Goal: Information Seeking & Learning: Understand process/instructions

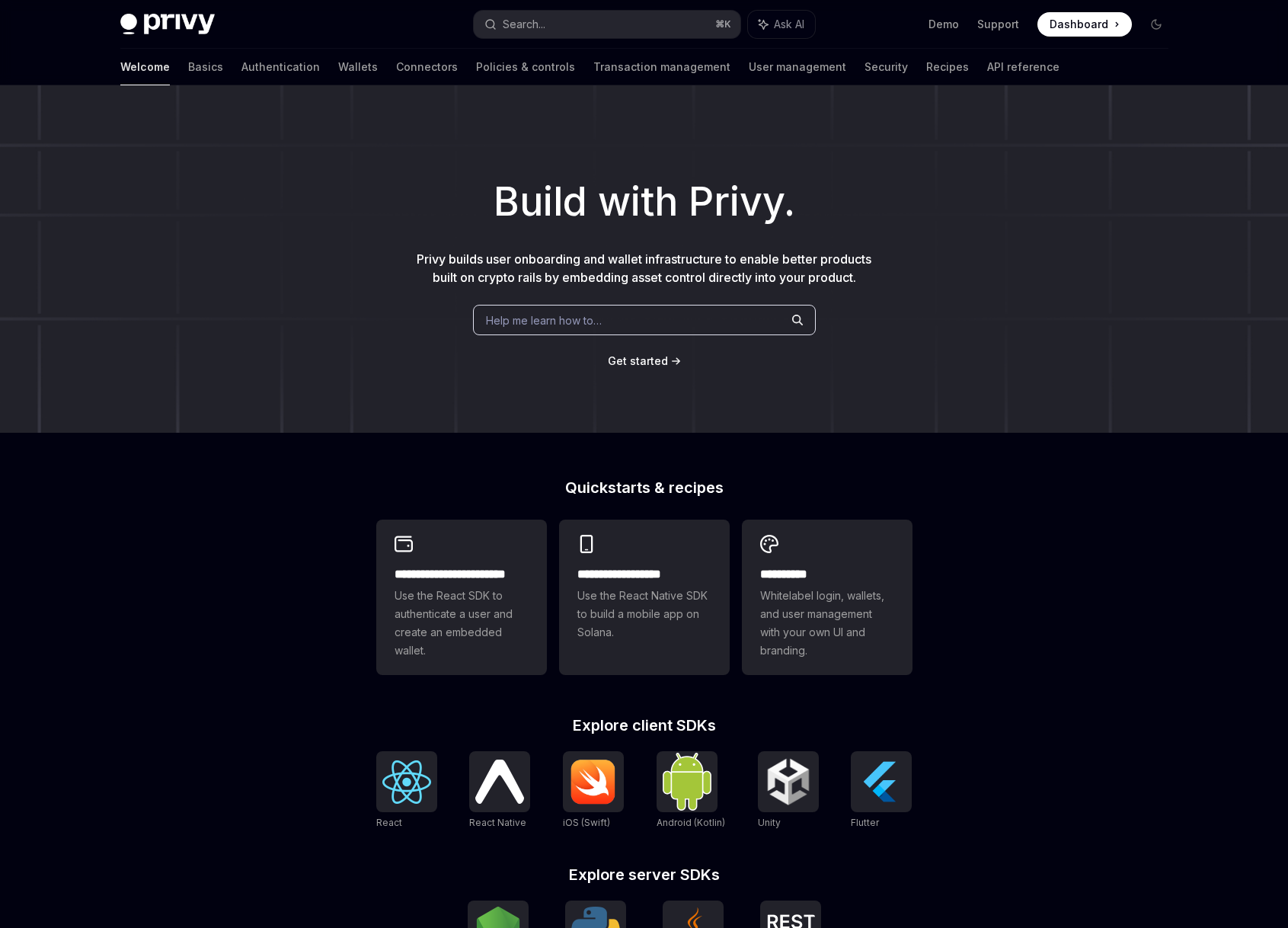
click at [577, 321] on span "Help me learn how to…" at bounding box center [544, 320] width 115 height 16
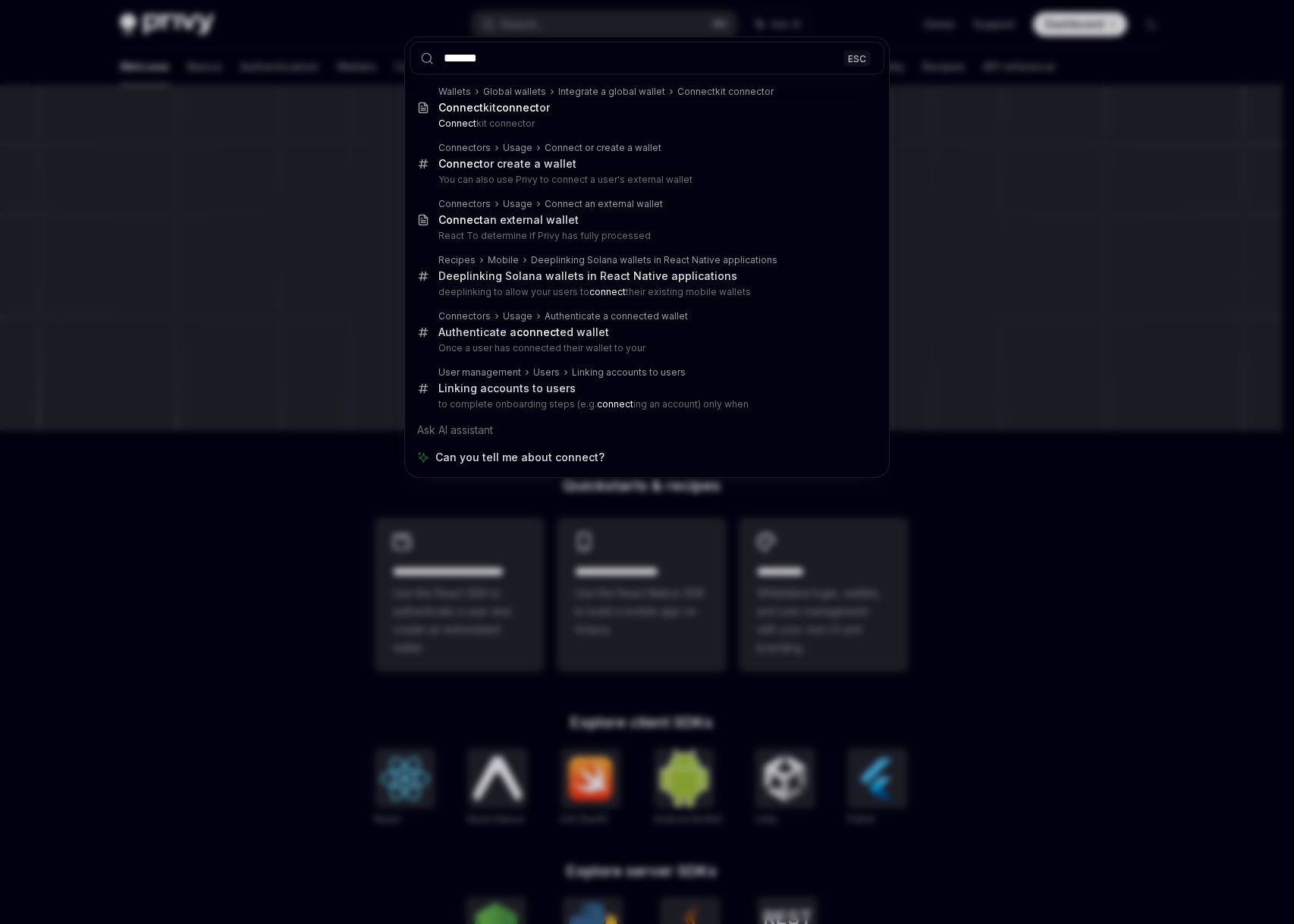
type input "*******"
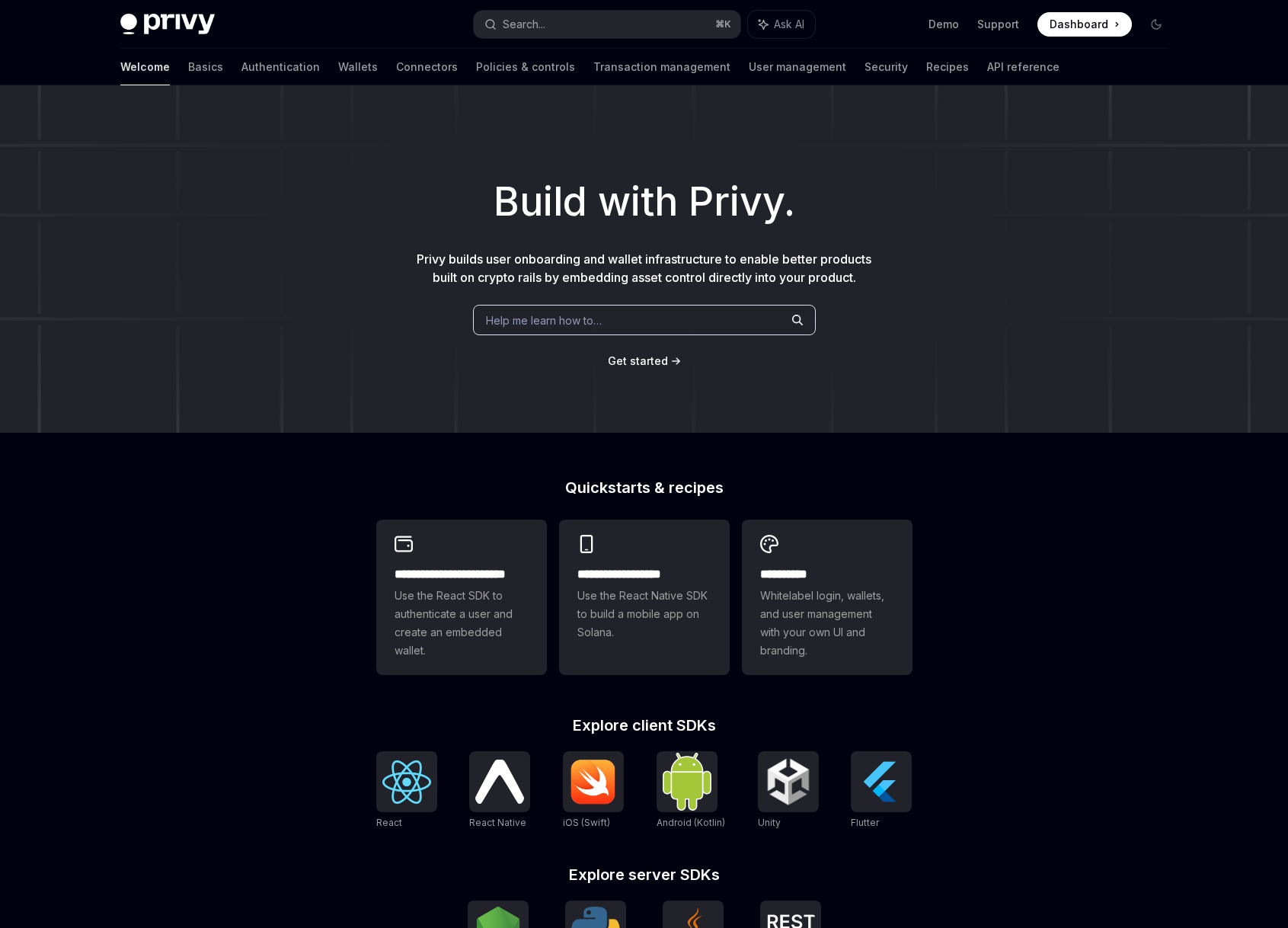
scroll to position [85, 0]
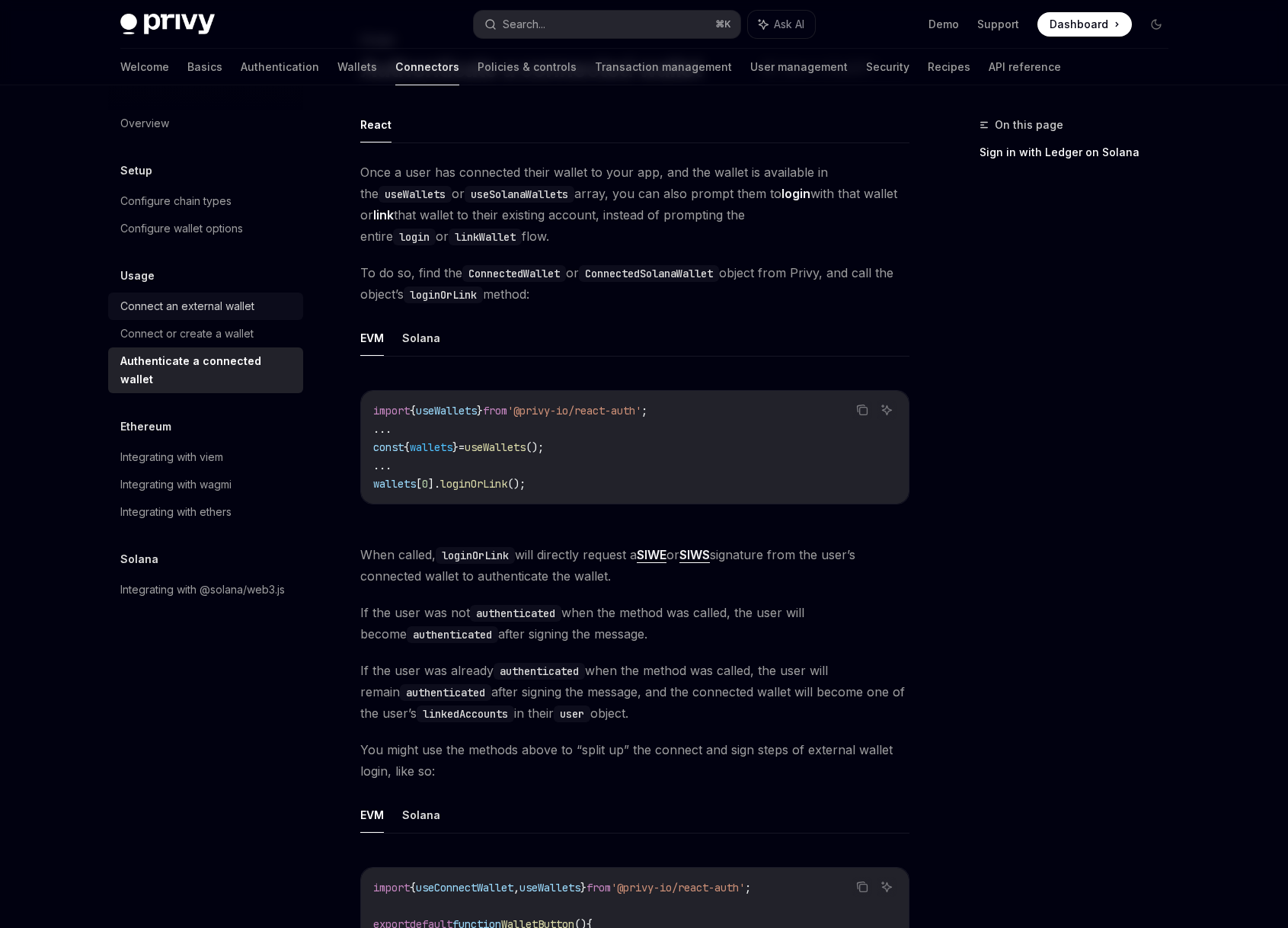
click at [221, 296] on link "Connect an external wallet" at bounding box center [205, 306] width 195 height 27
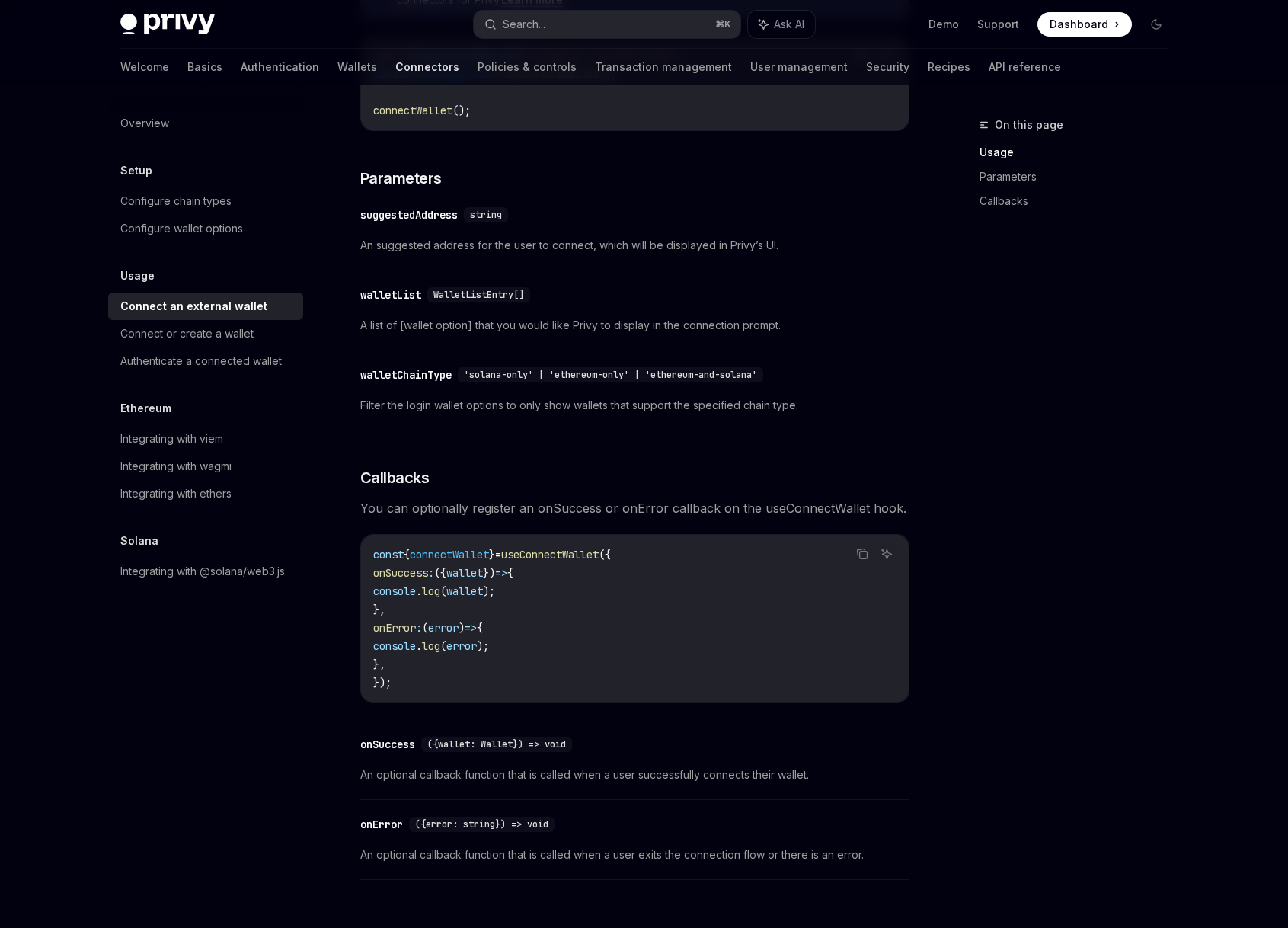
scroll to position [726, 0]
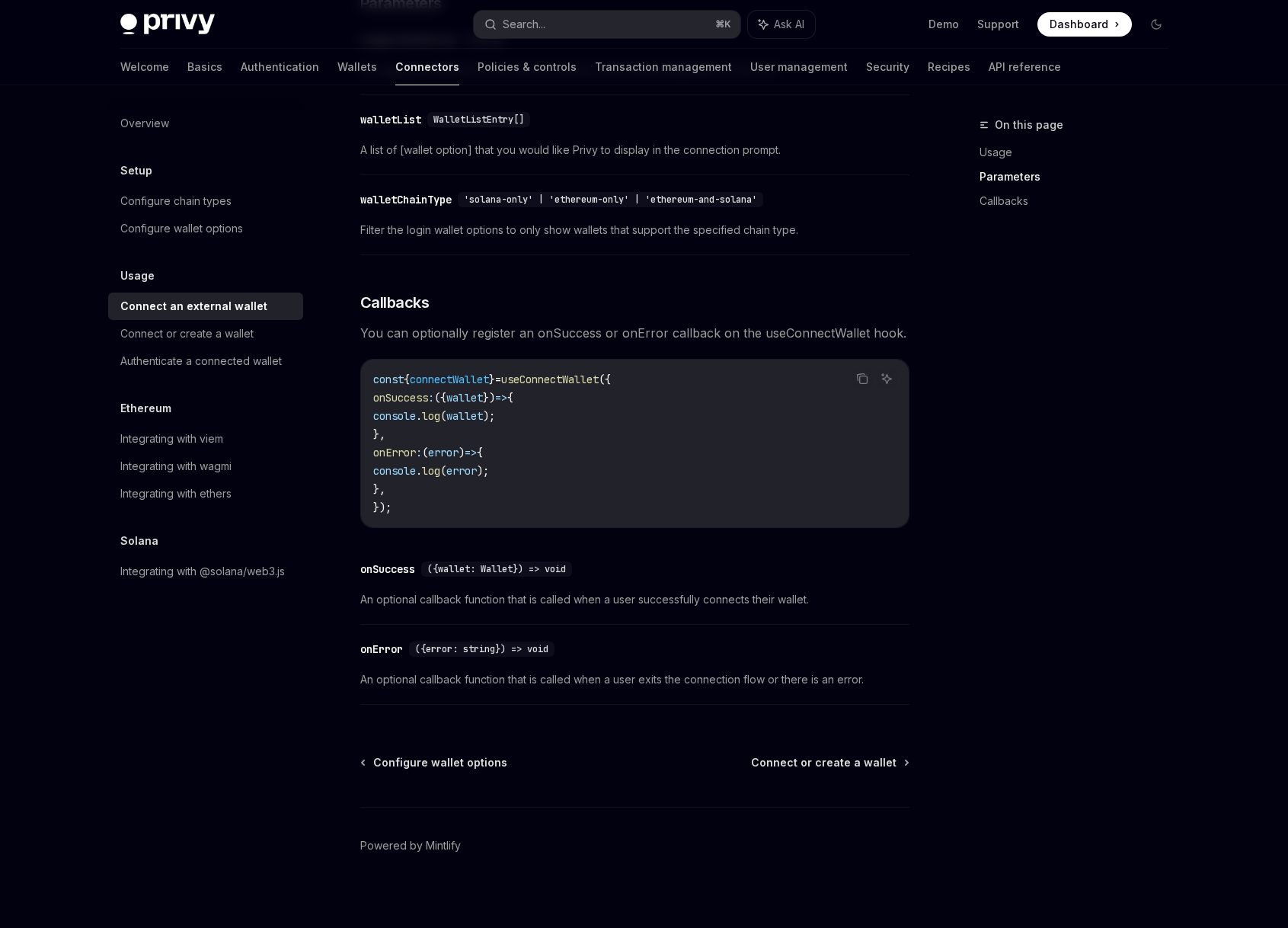
click at [314, 733] on div "Overview Setup Configure chain types Configure wallet options Usage Connect an …" at bounding box center [218, 506] width 219 height 843
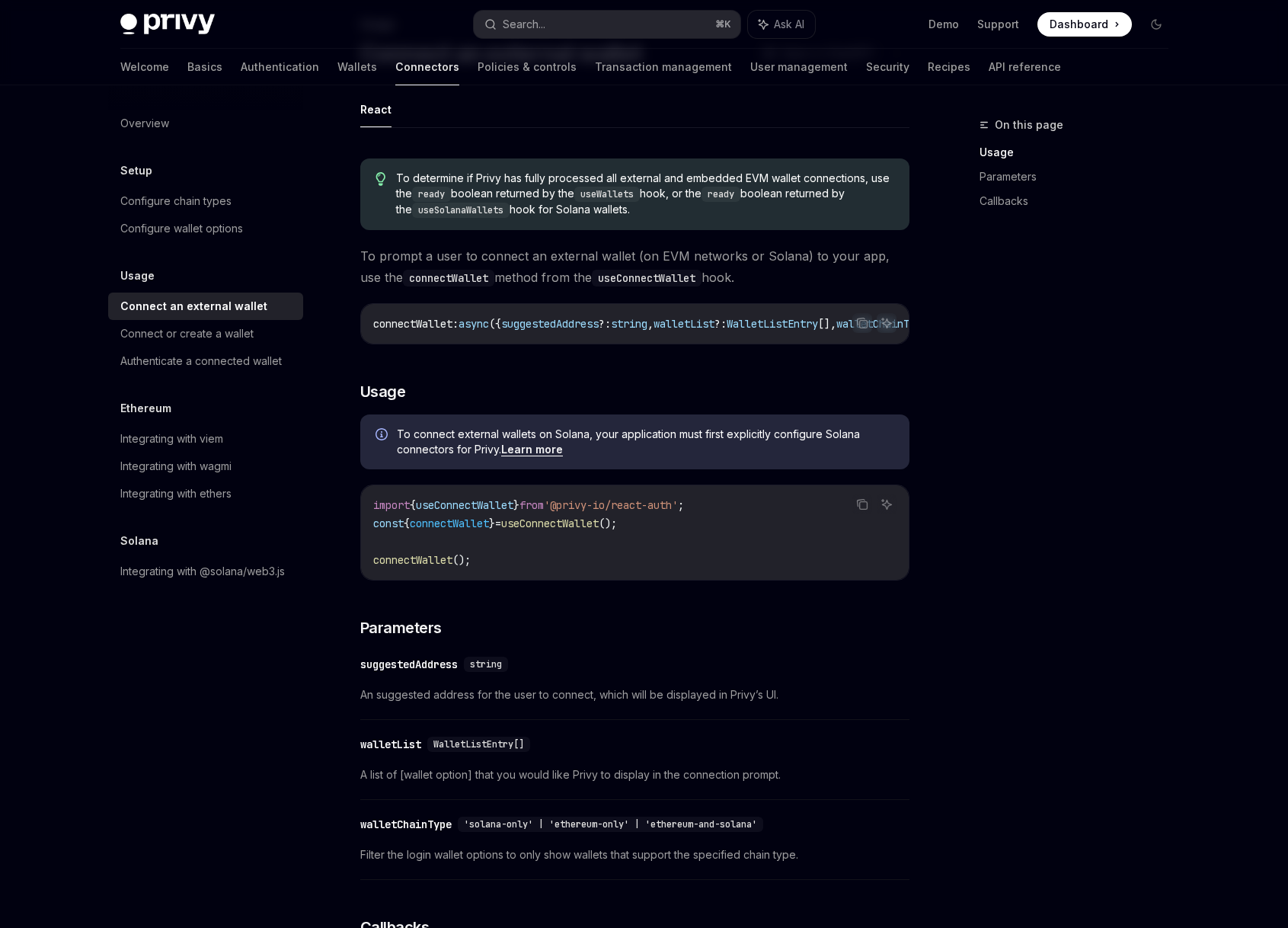
scroll to position [0, 0]
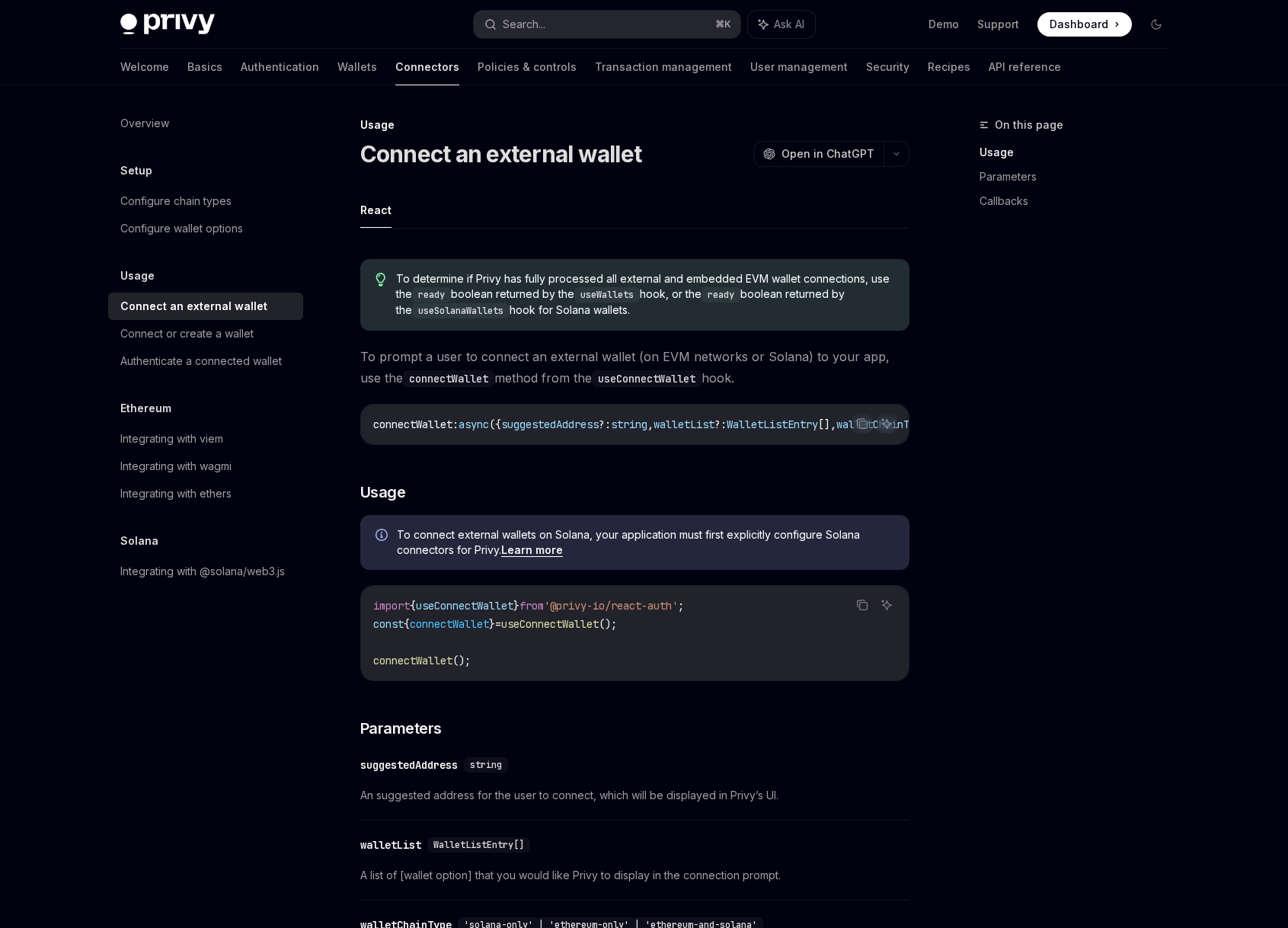
drag, startPoint x: 570, startPoint y: 442, endPoint x: 611, endPoint y: 440, distance: 41.0
click at [611, 440] on div "connectWallet : async ({ suggestedAddress ?: string , walletList ?: WalletListE…" at bounding box center [635, 425] width 548 height 40
click at [203, 317] on link "Connect an external wallet" at bounding box center [205, 306] width 195 height 27
click at [204, 321] on link "Connect or create a wallet" at bounding box center [205, 333] width 195 height 27
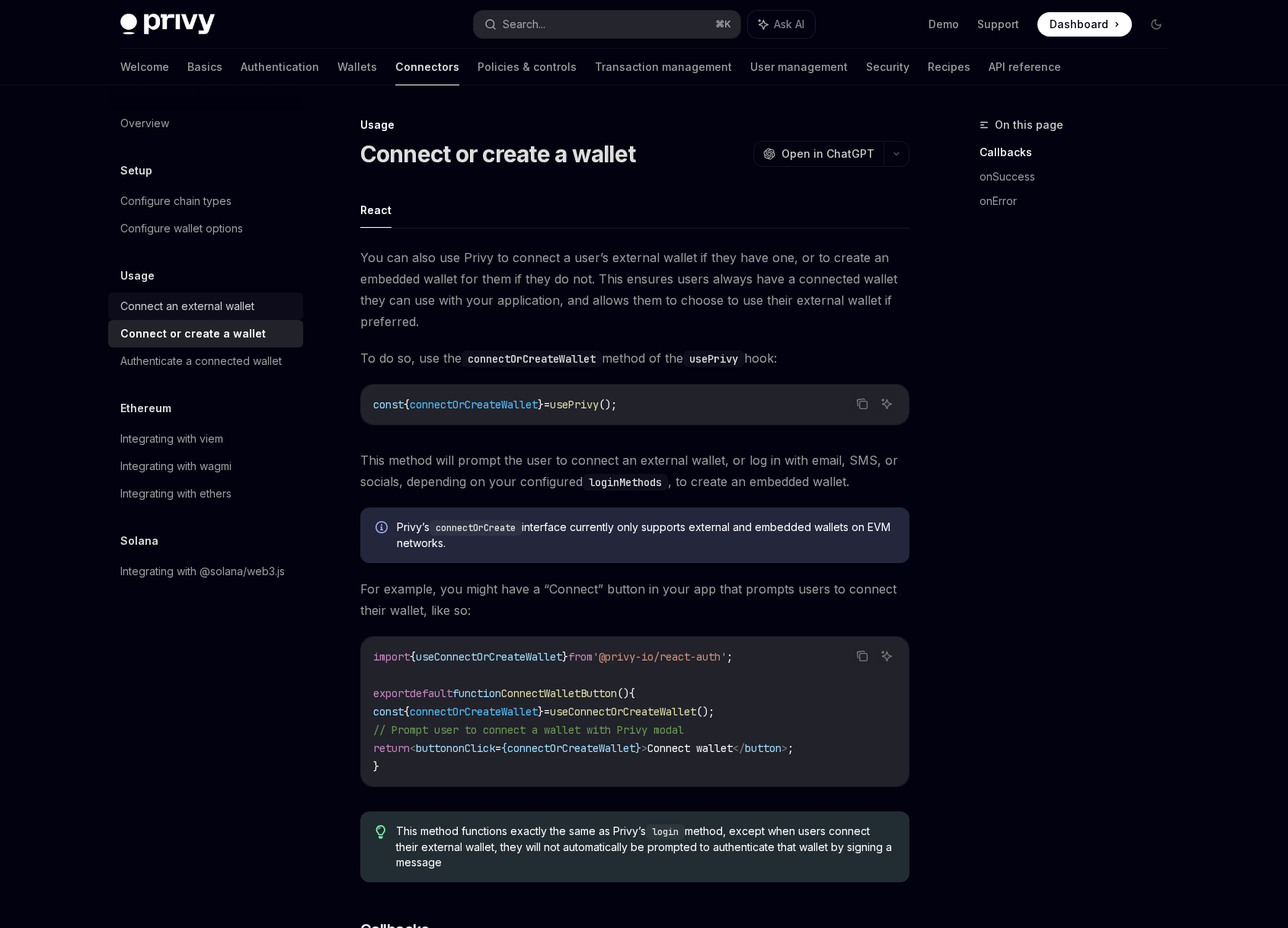
click at [248, 313] on div "Connect an external wallet" at bounding box center [187, 306] width 134 height 18
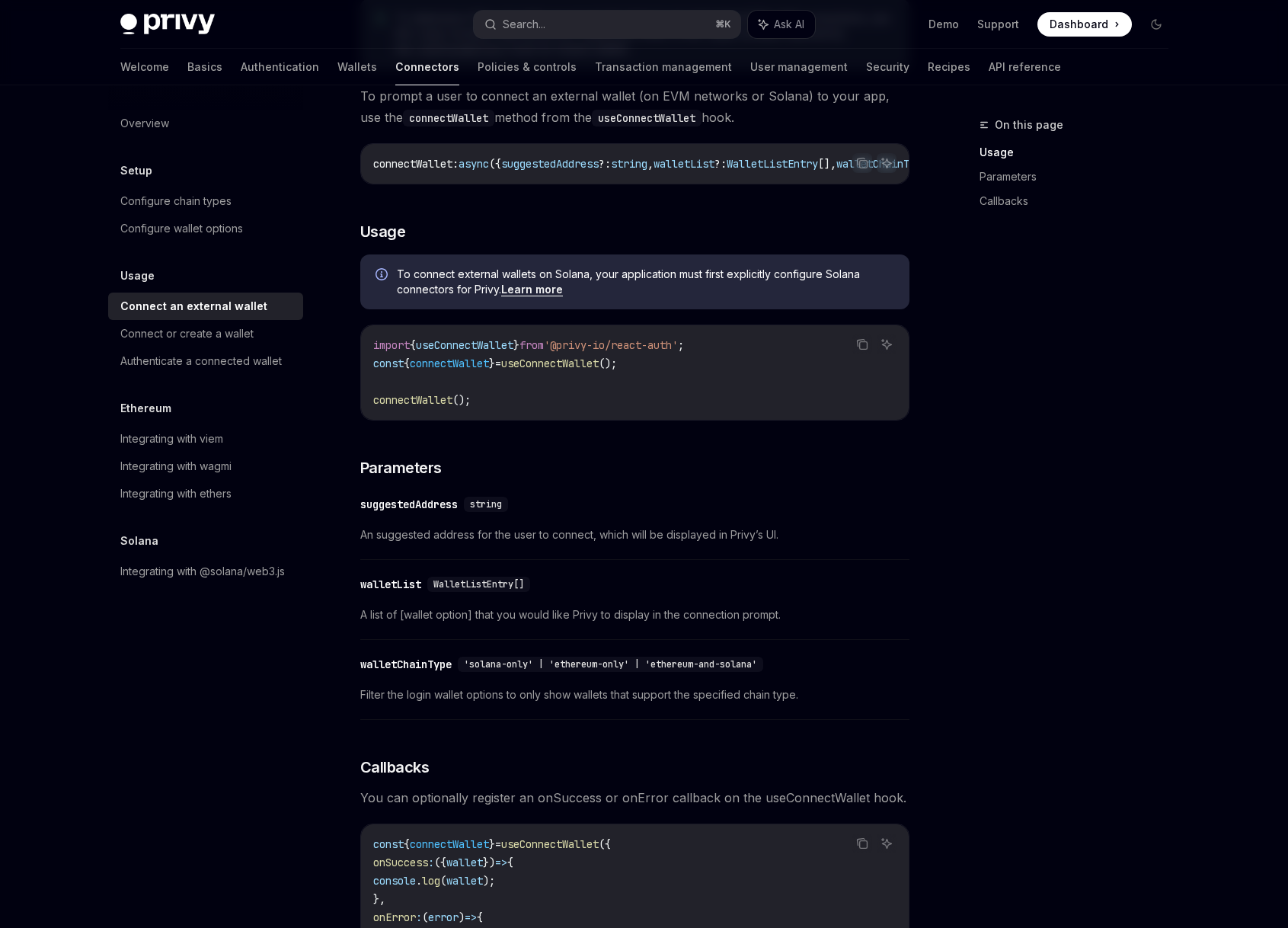
scroll to position [262, 0]
click at [239, 334] on div "Connect or create a wallet" at bounding box center [186, 333] width 133 height 18
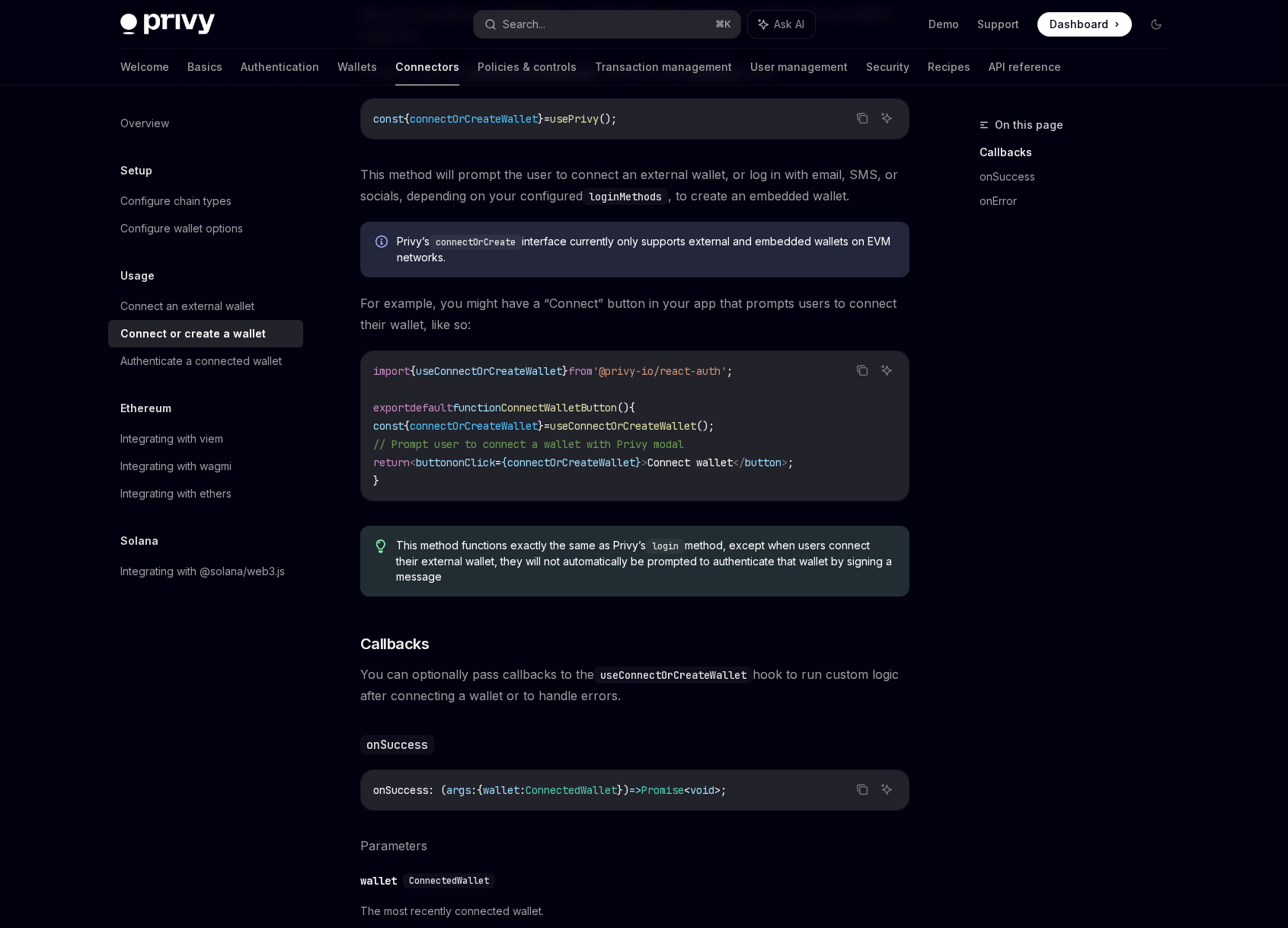
click at [1062, 500] on div "On this page Callbacks onSuccess onError" at bounding box center [1065, 521] width 232 height 813
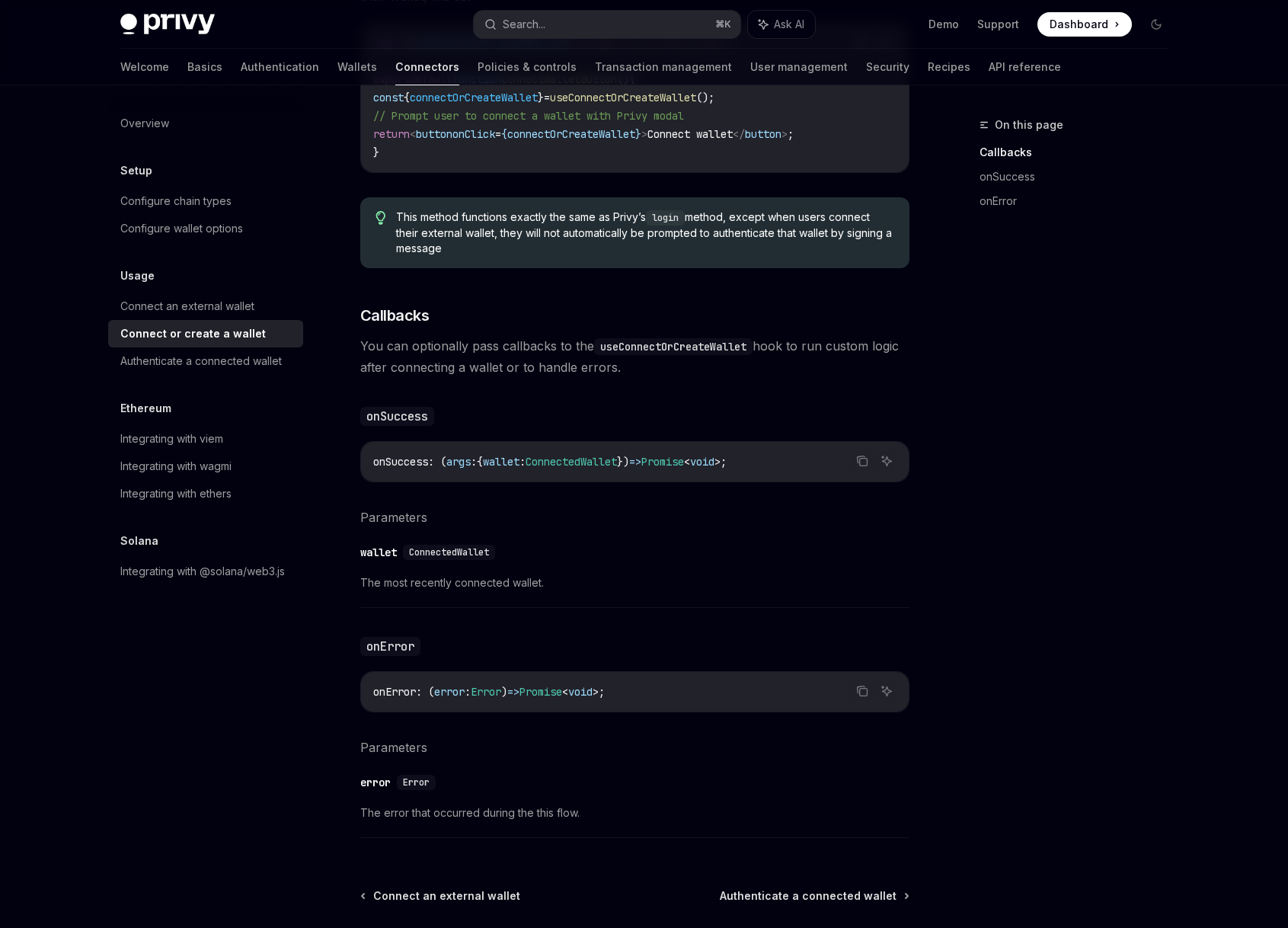
scroll to position [758, 0]
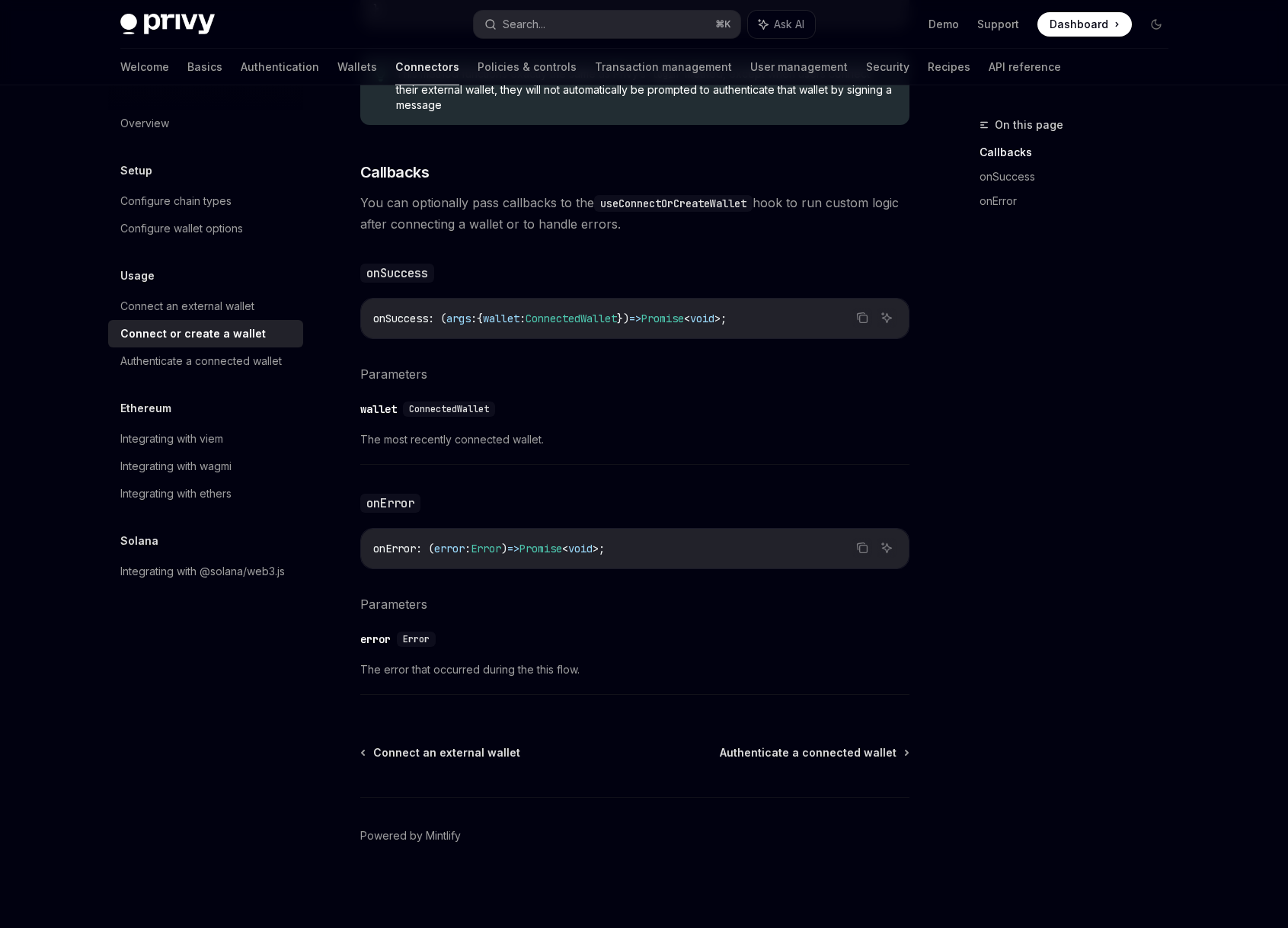
click at [258, 335] on div "Connect or create a wallet" at bounding box center [207, 333] width 174 height 18
click at [237, 358] on div "Authenticate a connected wallet" at bounding box center [200, 360] width 162 height 18
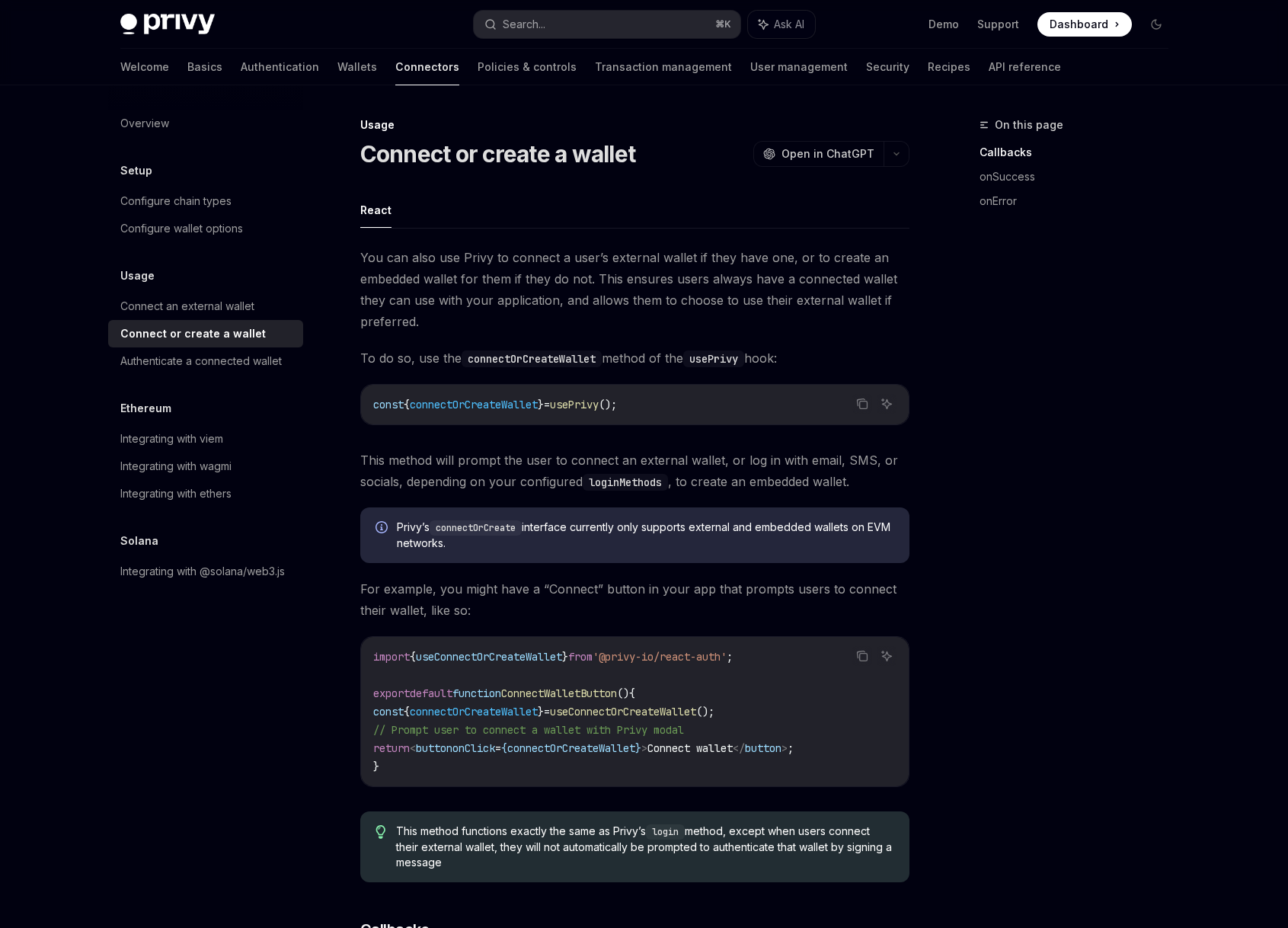
type textarea "*"
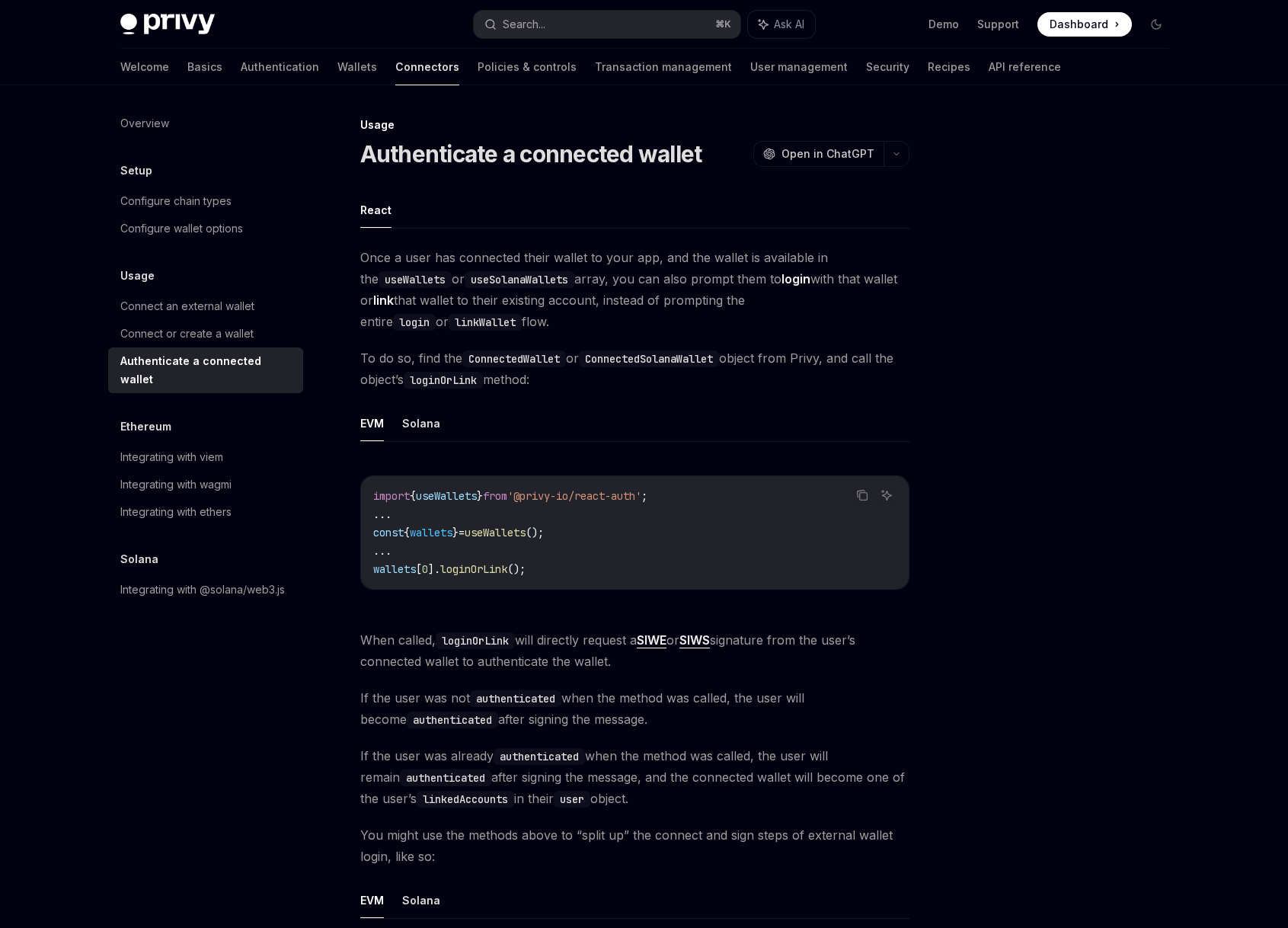
scroll to position [92, 0]
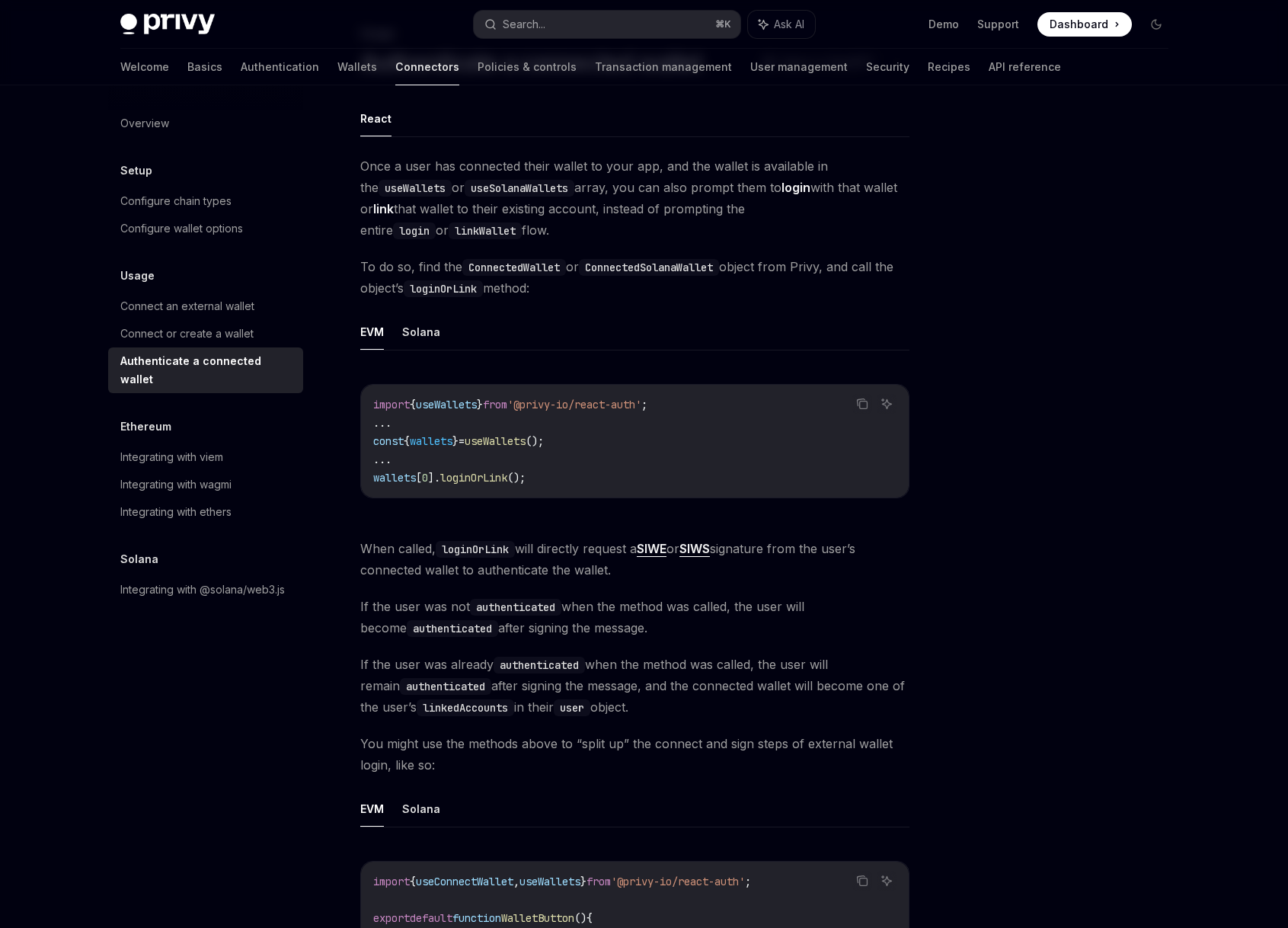
click at [566, 556] on span "When called, loginOrLink will directly request a SIWE or SIWS signature from th…" at bounding box center [635, 559] width 549 height 43
click at [593, 610] on span "If the user was not authenticated when the method was called, the user will bec…" at bounding box center [635, 617] width 549 height 43
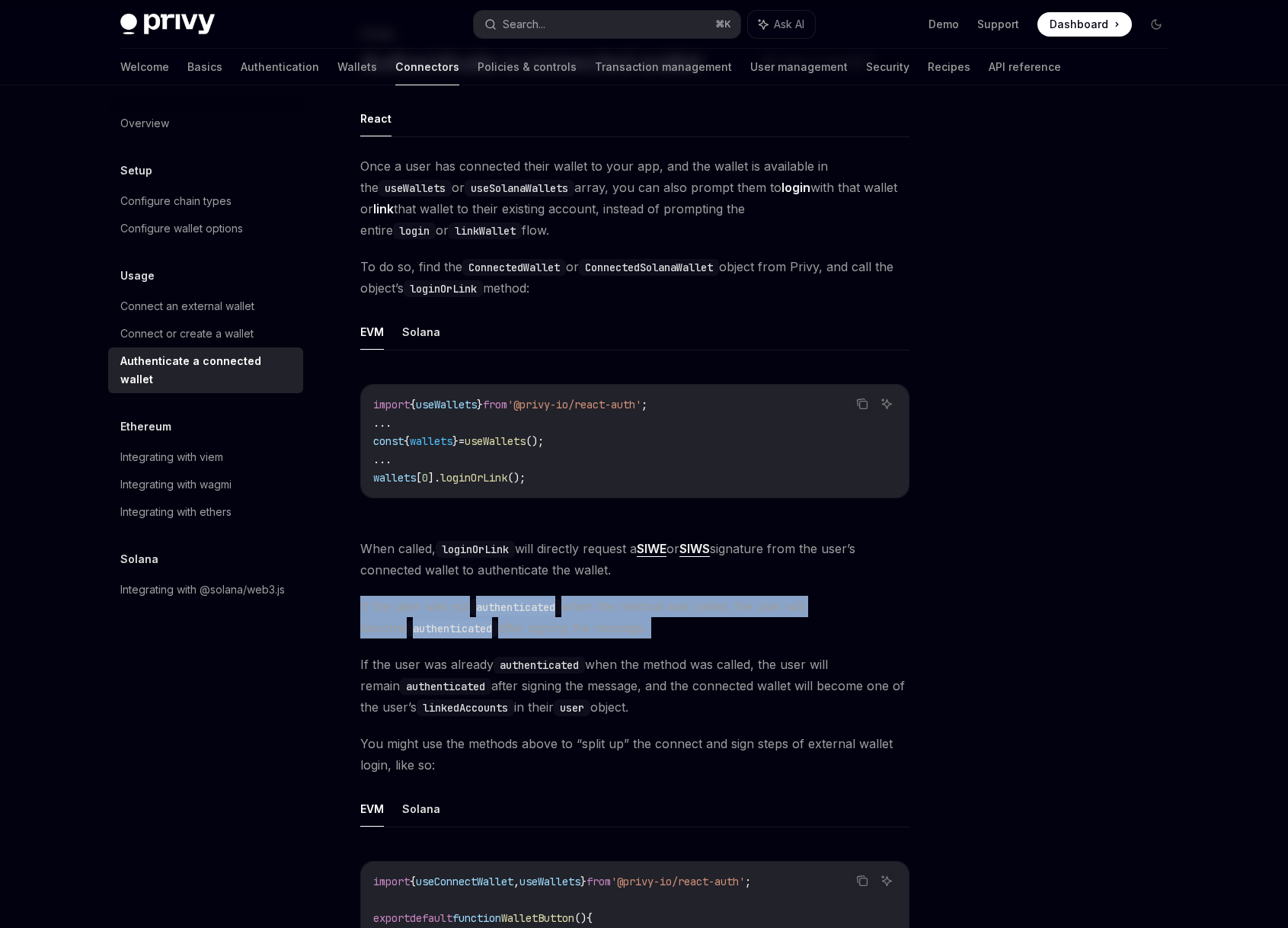
click at [593, 610] on span "If the user was not authenticated when the method was called, the user will bec…" at bounding box center [635, 617] width 549 height 43
click at [591, 620] on span "If the user was not authenticated when the method was called, the user will bec…" at bounding box center [635, 617] width 549 height 43
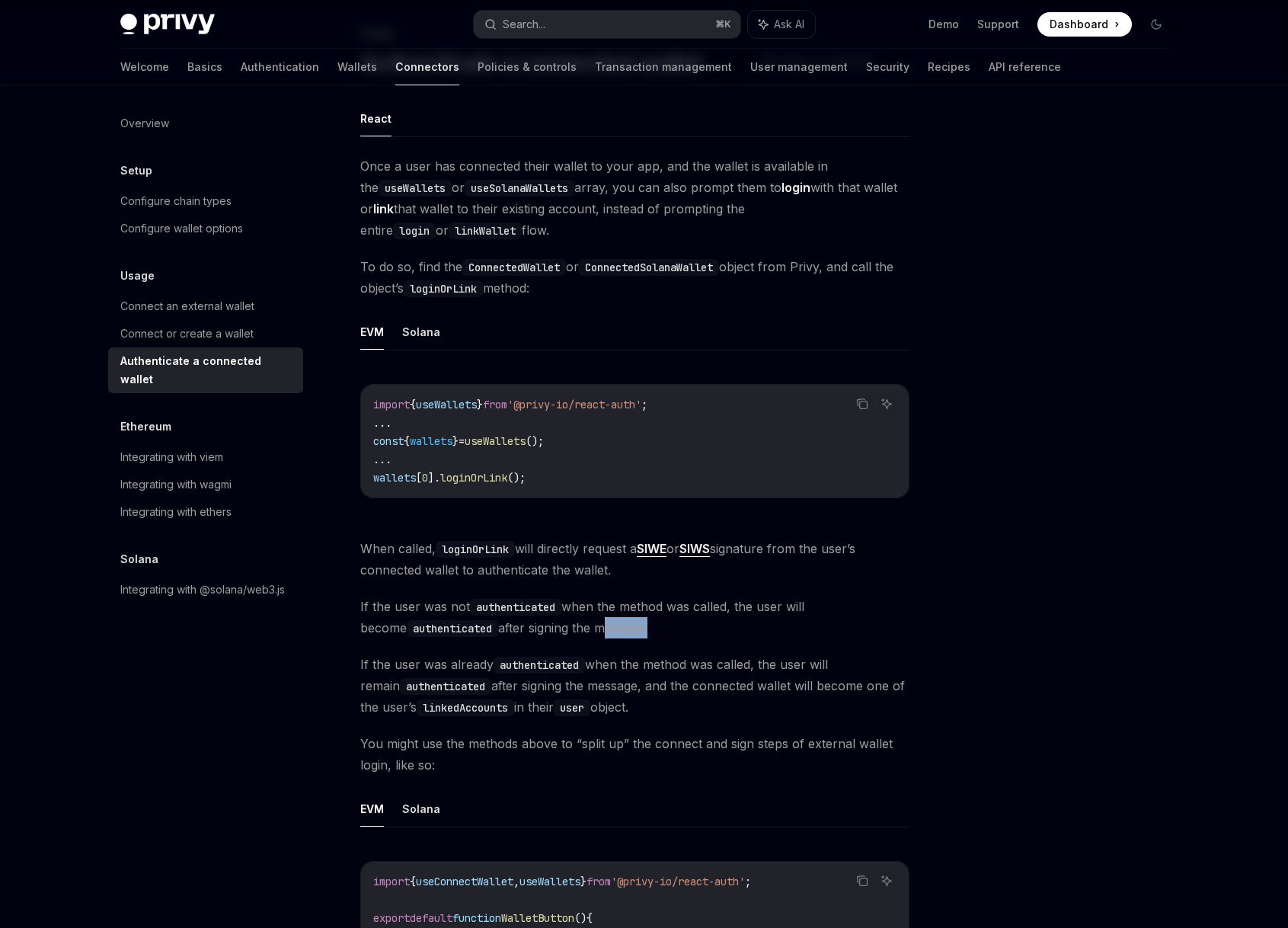
click at [591, 620] on span "If the user was not authenticated when the method was called, the user will bec…" at bounding box center [635, 617] width 549 height 43
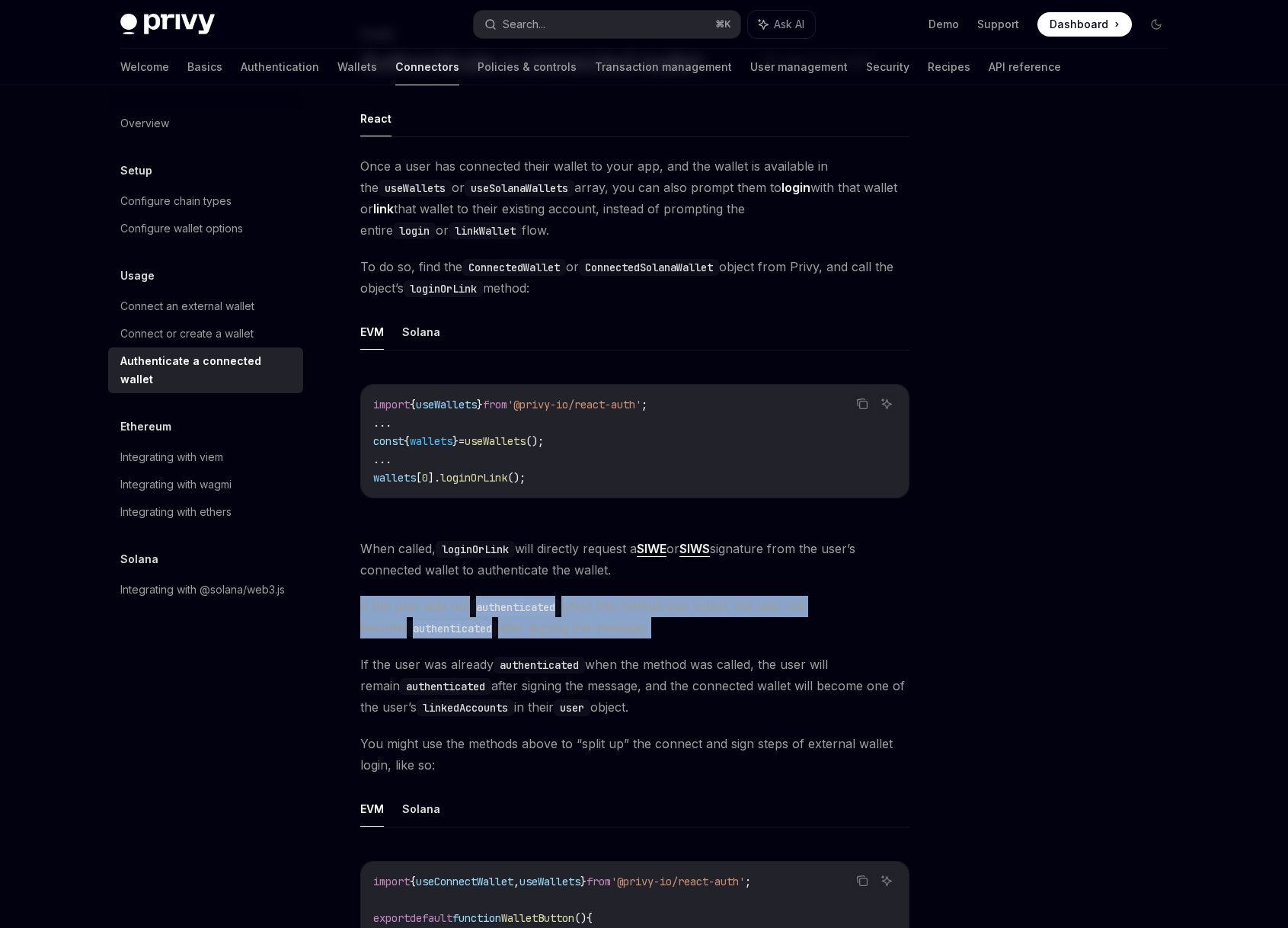
click at [591, 620] on span "If the user was not authenticated when the method was called, the user will bec…" at bounding box center [635, 617] width 549 height 43
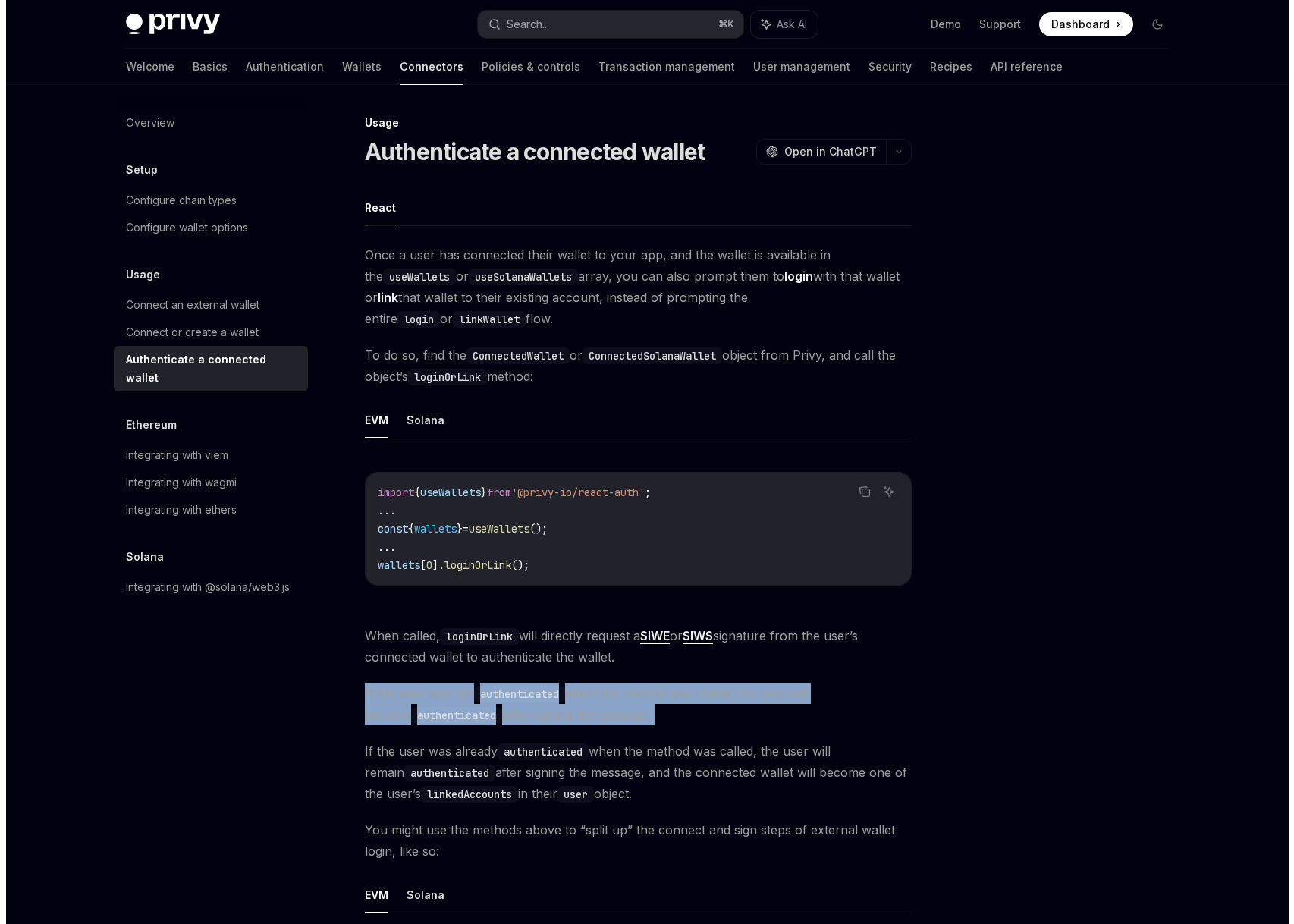
scroll to position [0, 0]
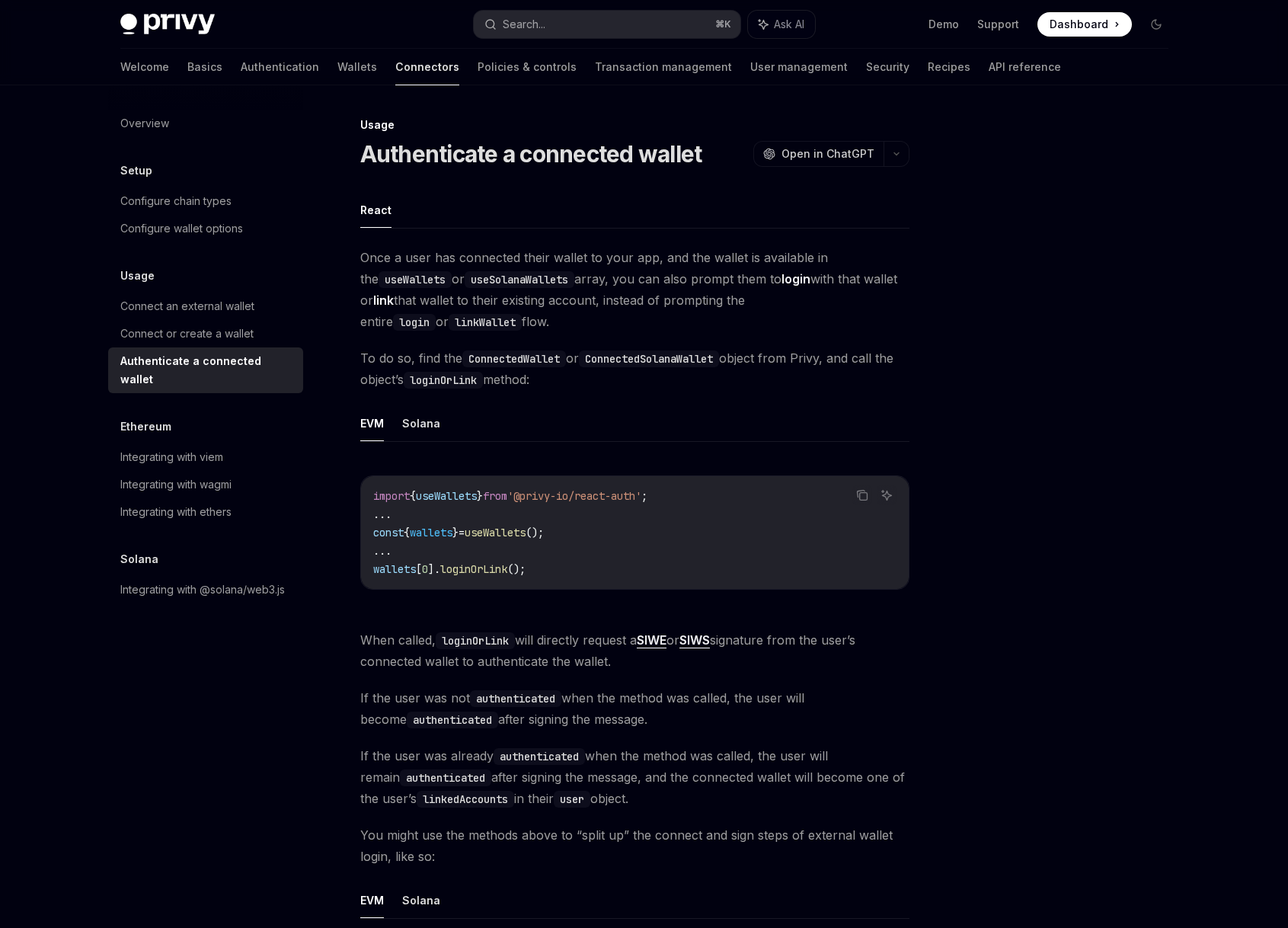
click at [602, 421] on ul "EVM Solana" at bounding box center [635, 424] width 549 height 37
click at [601, 401] on div "Once a user has connected their wallet to your app, and the wallet is available…" at bounding box center [635, 815] width 549 height 1137
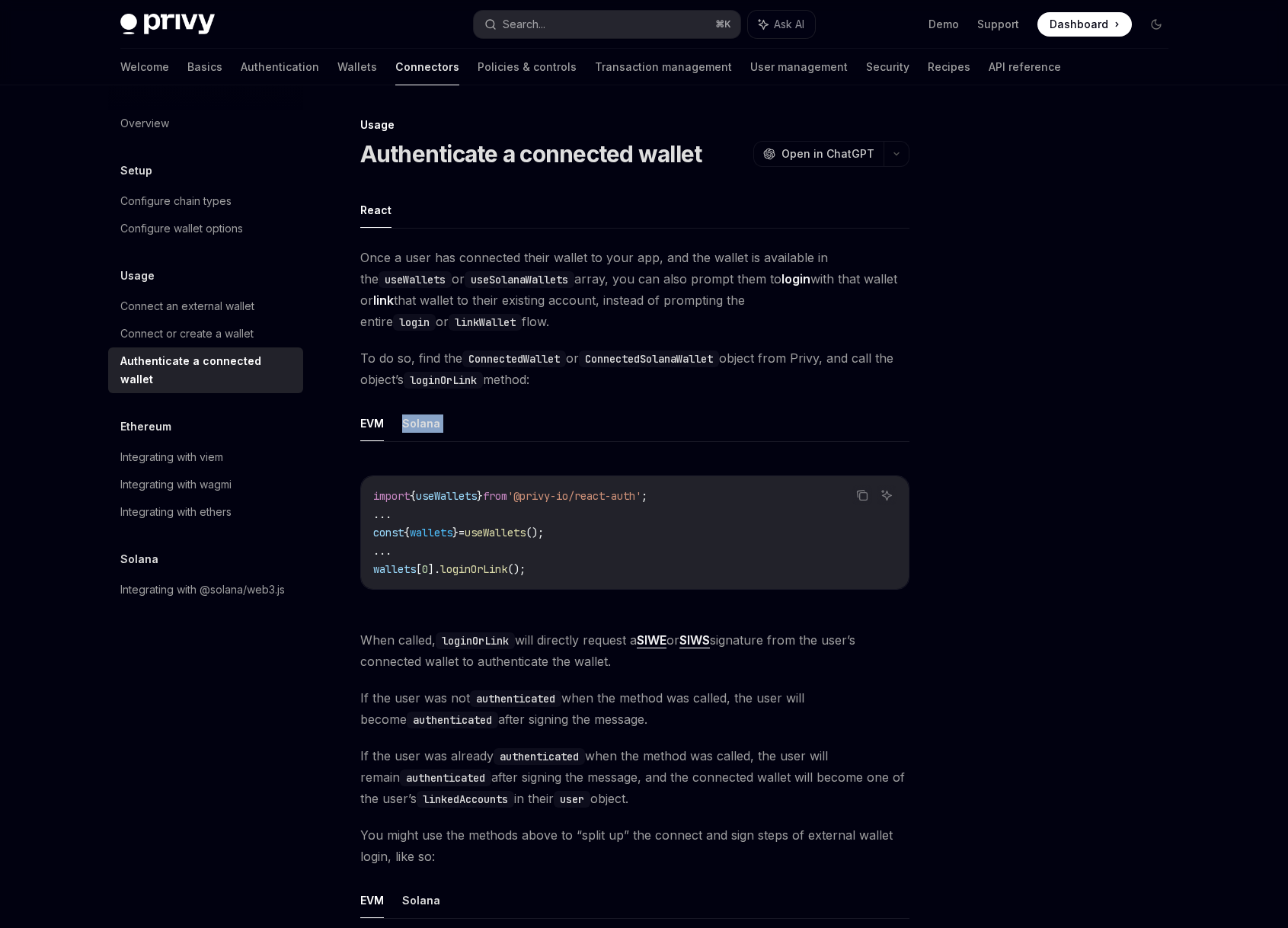
click at [601, 401] on div "Once a user has connected their wallet to your app, and the wallet is available…" at bounding box center [635, 815] width 549 height 1137
click at [602, 388] on span "To do so, find the ConnectedWallet or ConnectedSolanaWallet object from Privy, …" at bounding box center [635, 368] width 549 height 43
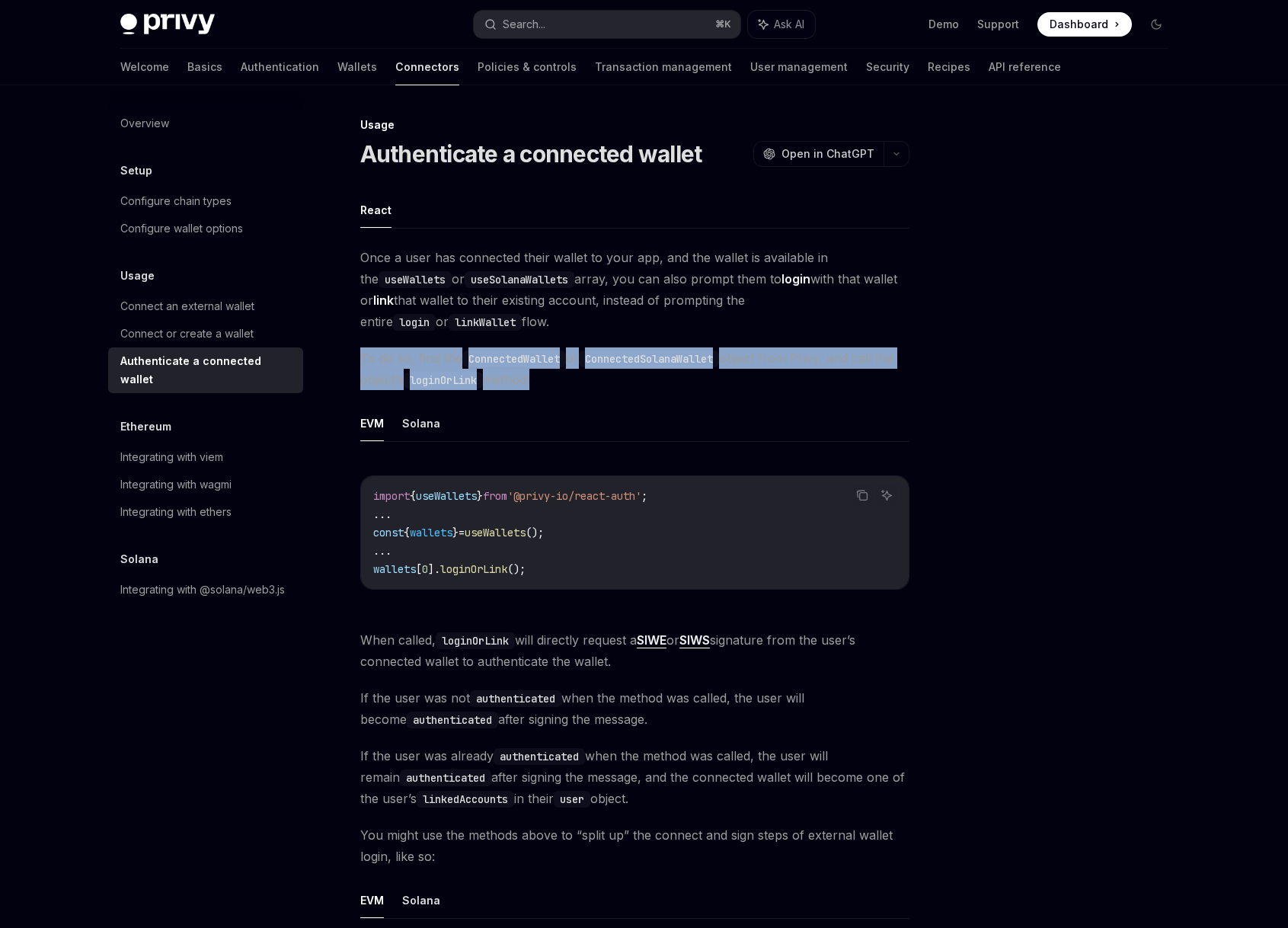
click at [602, 388] on span "To do so, find the ConnectedWallet or ConnectedSolanaWallet object from Privy, …" at bounding box center [635, 368] width 549 height 43
click at [619, 381] on span "To do so, find the ConnectedWallet or ConnectedSolanaWallet object from Privy, …" at bounding box center [635, 368] width 549 height 43
click at [913, 369] on div "Usage Authenticate a connected wallet OpenAI Open in ChatGPT OpenAI Open in Cha…" at bounding box center [644, 848] width 1072 height 1525
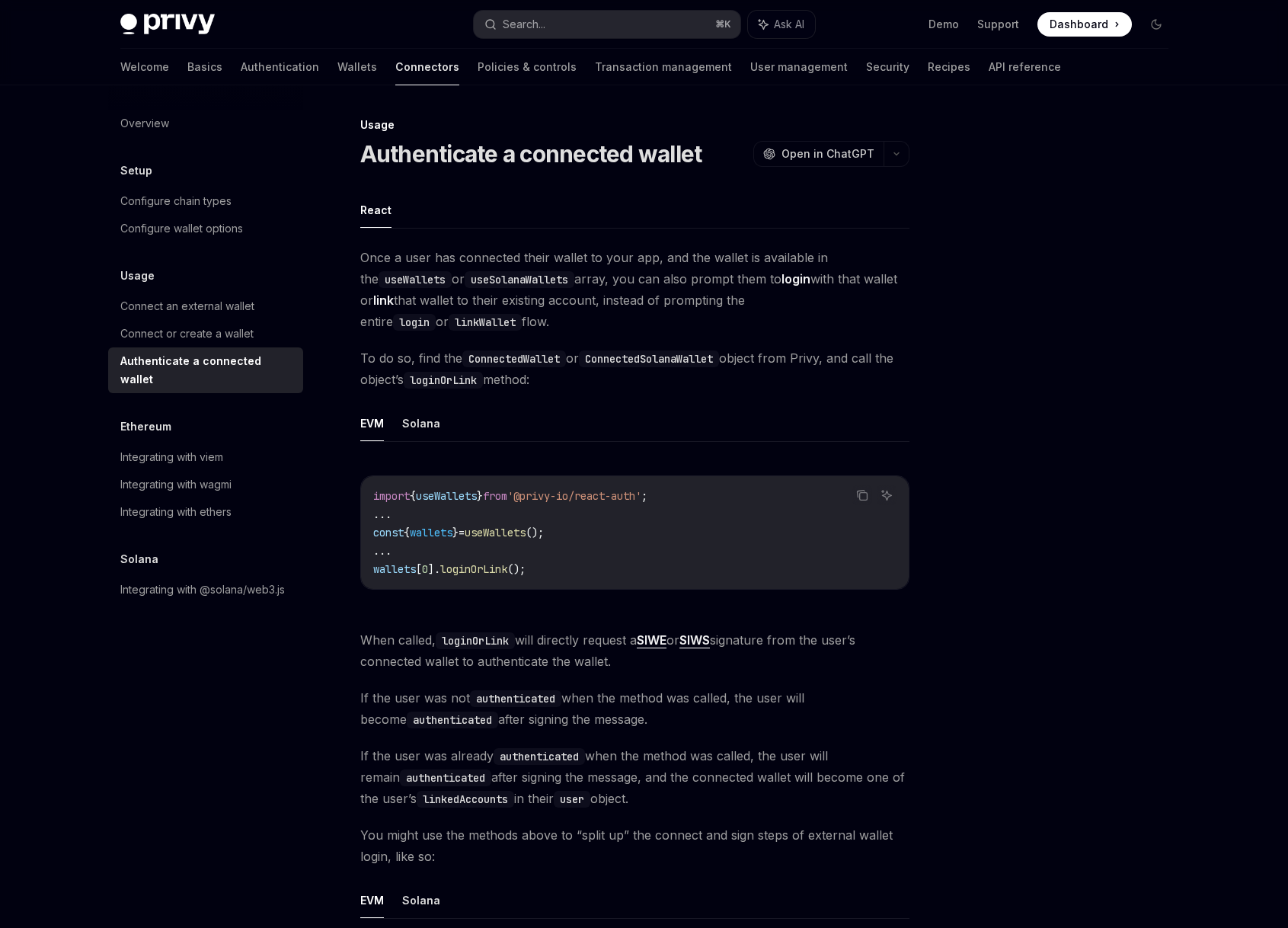
click at [702, 287] on span "Once a user has connected their wallet to your app, and the wallet is available…" at bounding box center [635, 289] width 549 height 85
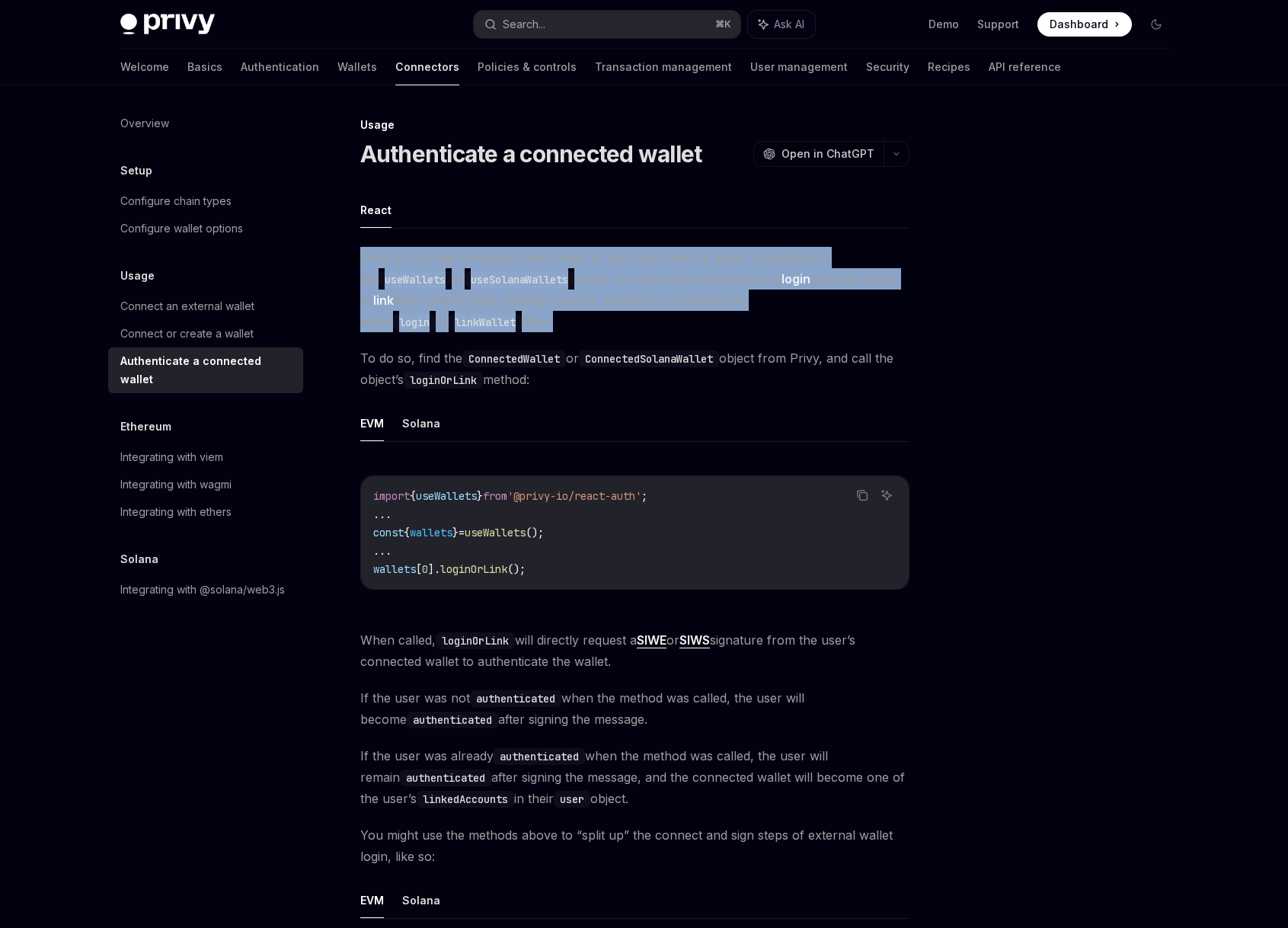
click at [702, 287] on span "Once a user has connected their wallet to your app, and the wallet is available…" at bounding box center [635, 289] width 549 height 85
click at [683, 298] on span "Once a user has connected their wallet to your app, and the wallet is available…" at bounding box center [635, 289] width 549 height 85
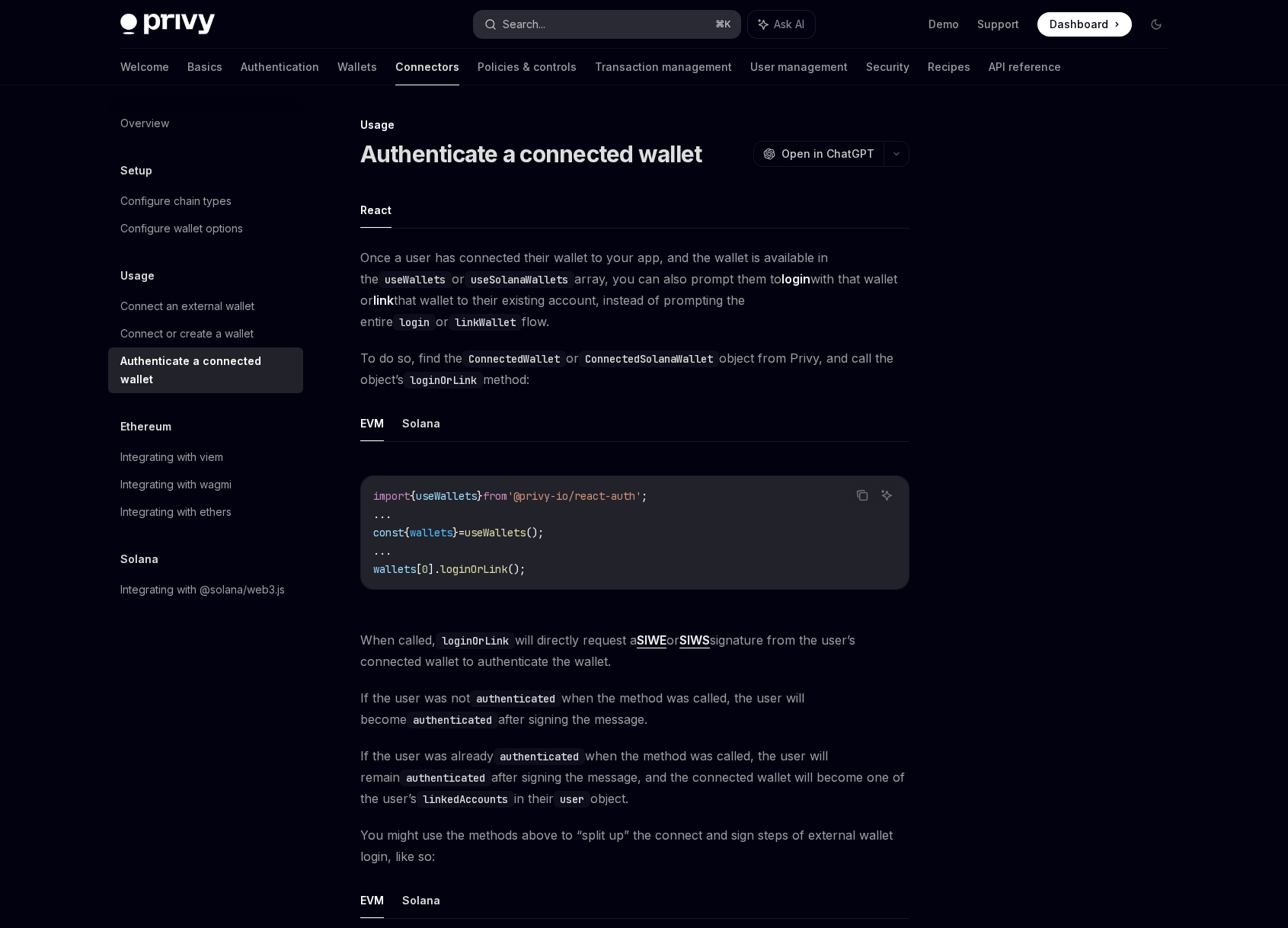
click at [523, 28] on div "Search..." at bounding box center [524, 24] width 43 height 18
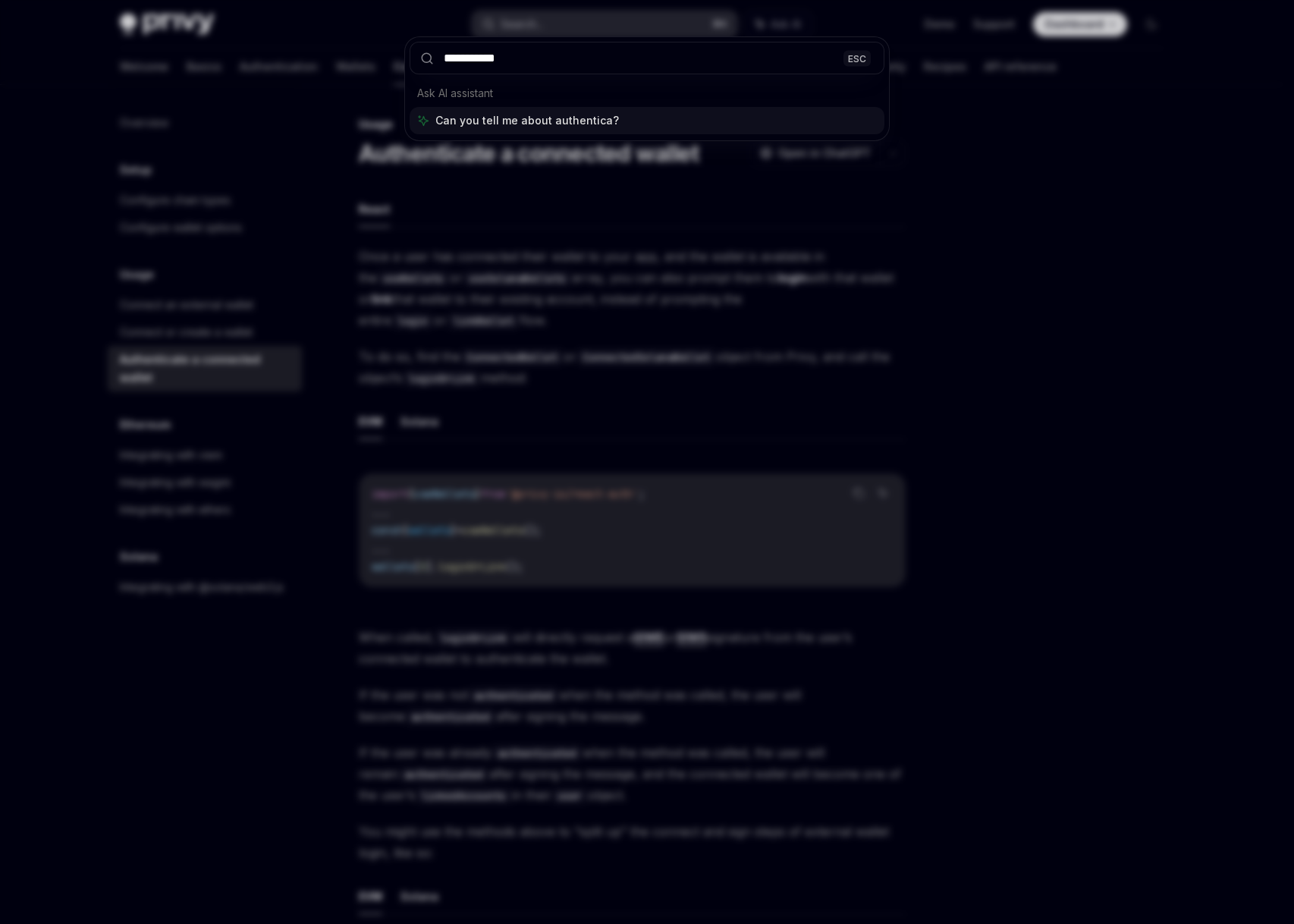
type input "**********"
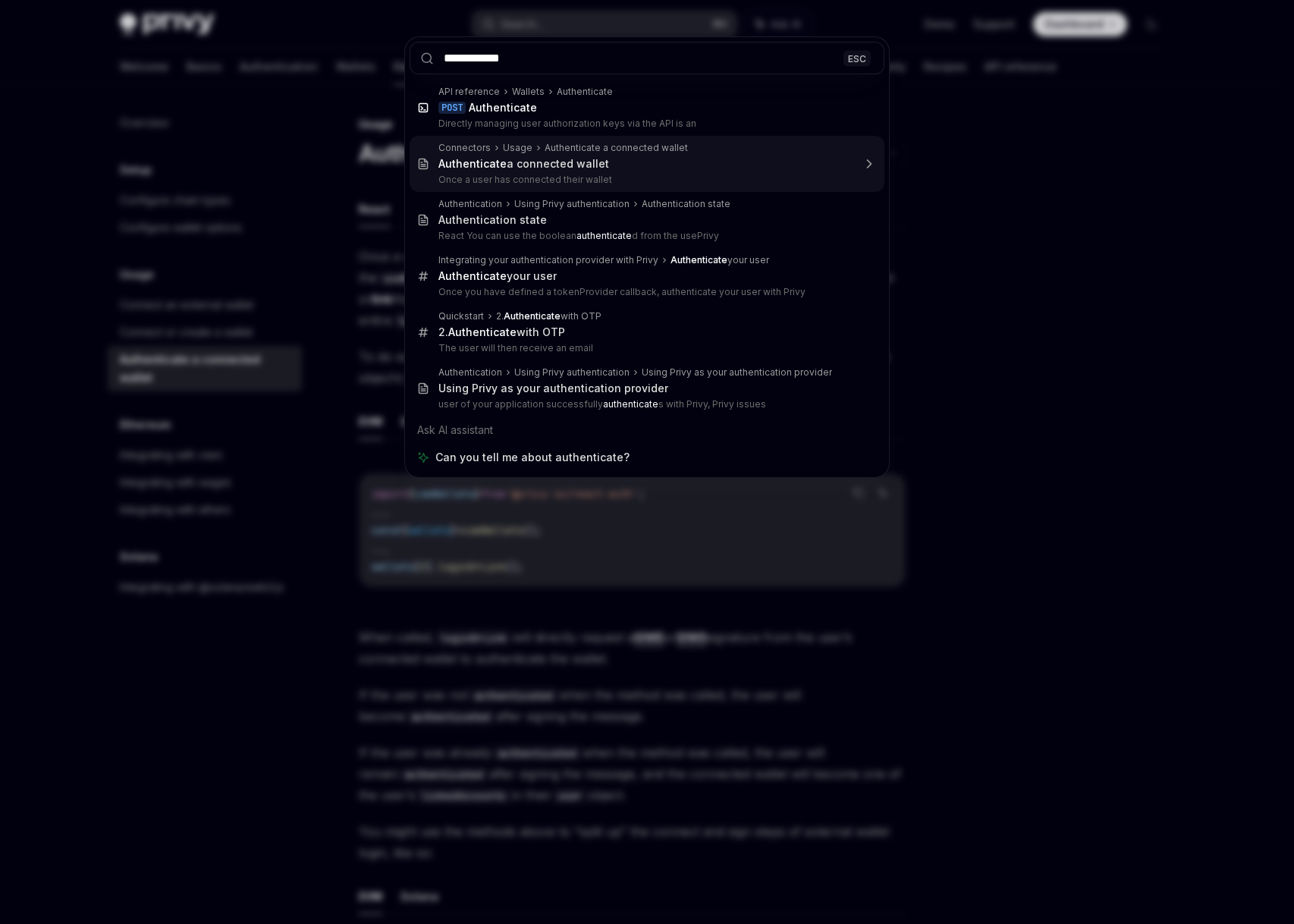
drag, startPoint x: 508, startPoint y: 119, endPoint x: 591, endPoint y: 170, distance: 97.4
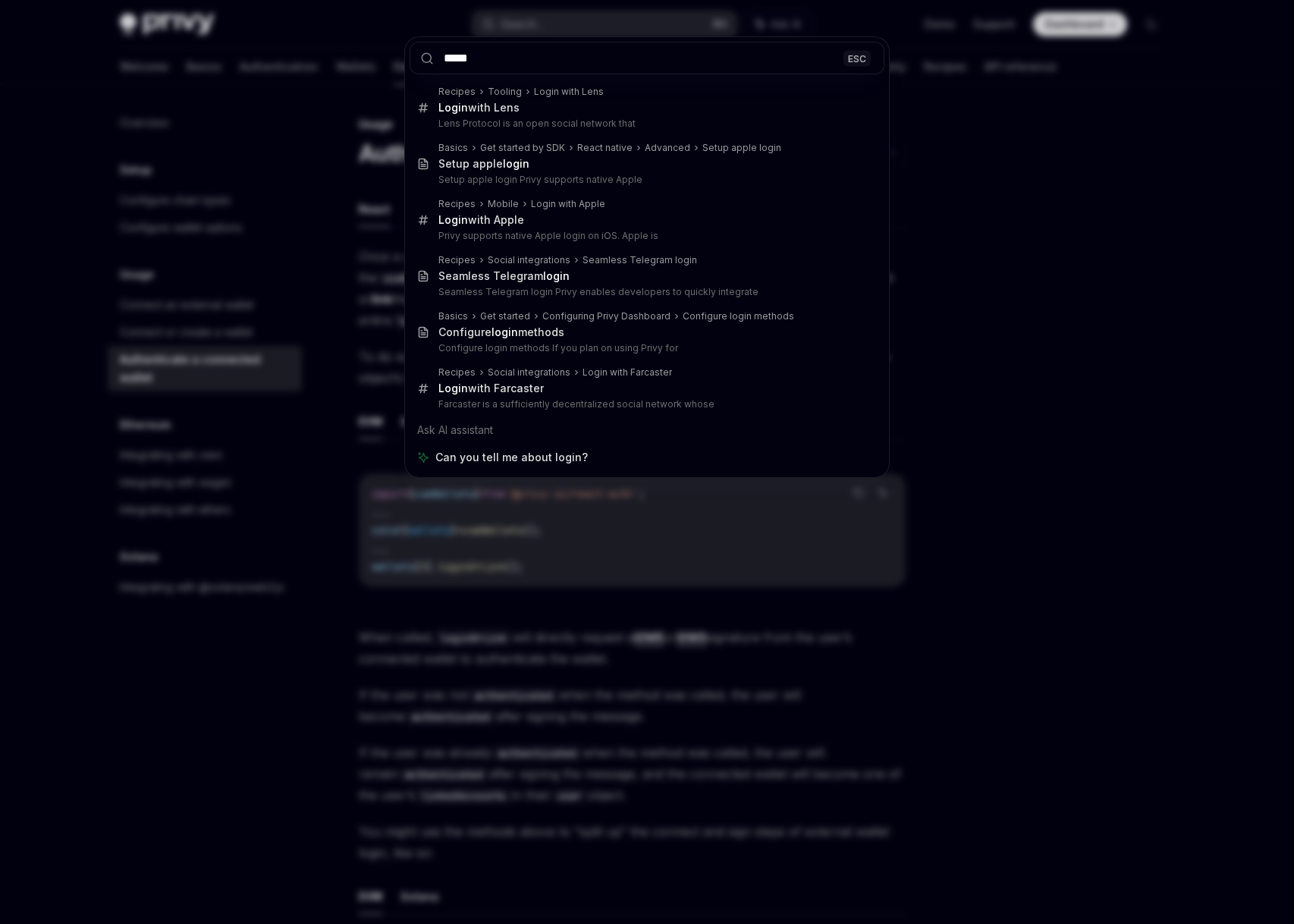
type input "*****"
drag, startPoint x: 249, startPoint y: 559, endPoint x: 267, endPoint y: 548, distance: 21.1
click at [248, 559] on div "***** ESC Recipes Tooling Login with Lens Login with Lens Lens Protocol is an o…" at bounding box center [647, 462] width 1294 height 924
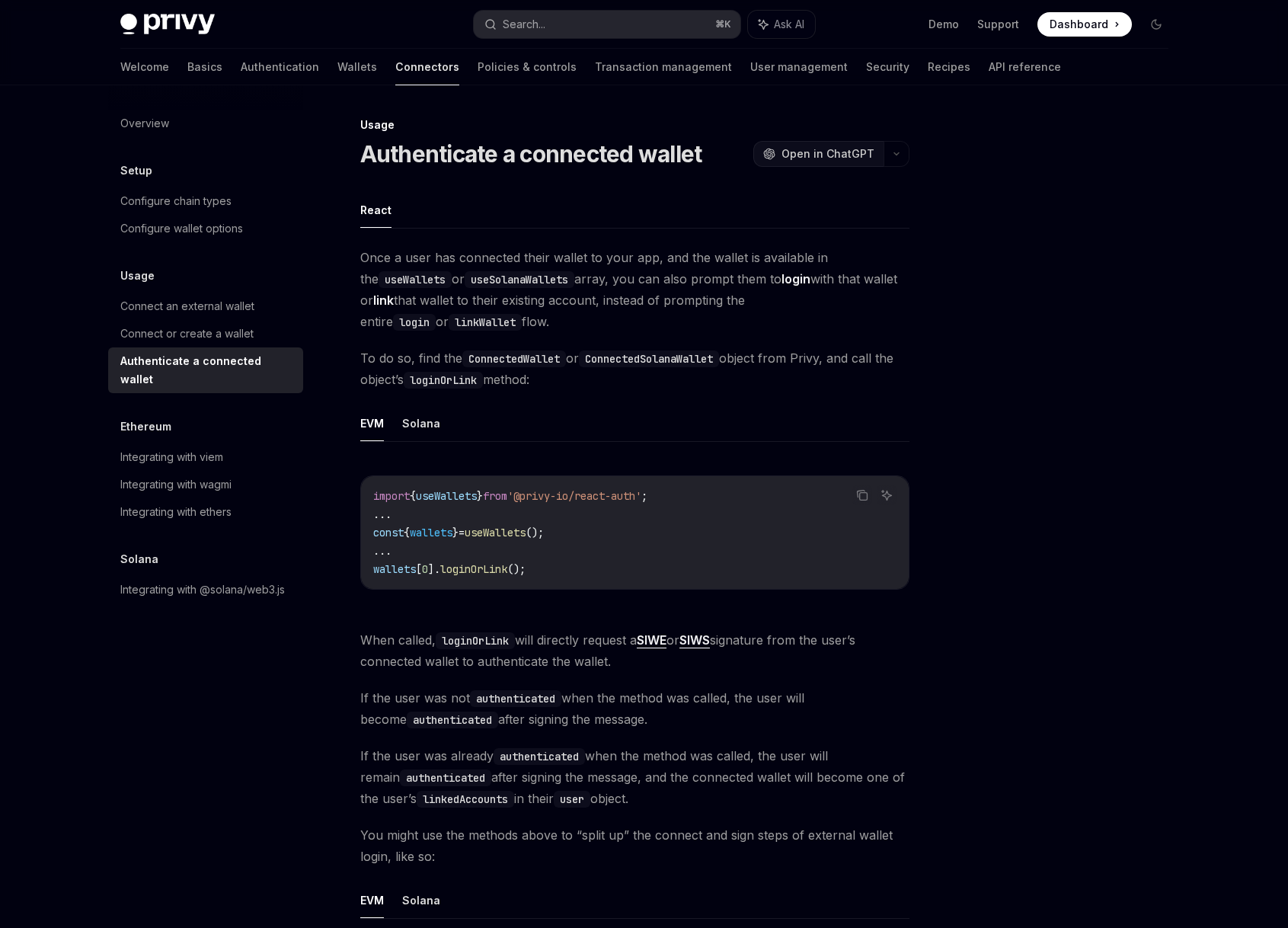
click at [870, 156] on span "Open in ChatGPT" at bounding box center [827, 154] width 93 height 15
click at [1024, 137] on div at bounding box center [1065, 521] width 232 height 813
click at [545, 29] on div "Search..." at bounding box center [524, 24] width 43 height 18
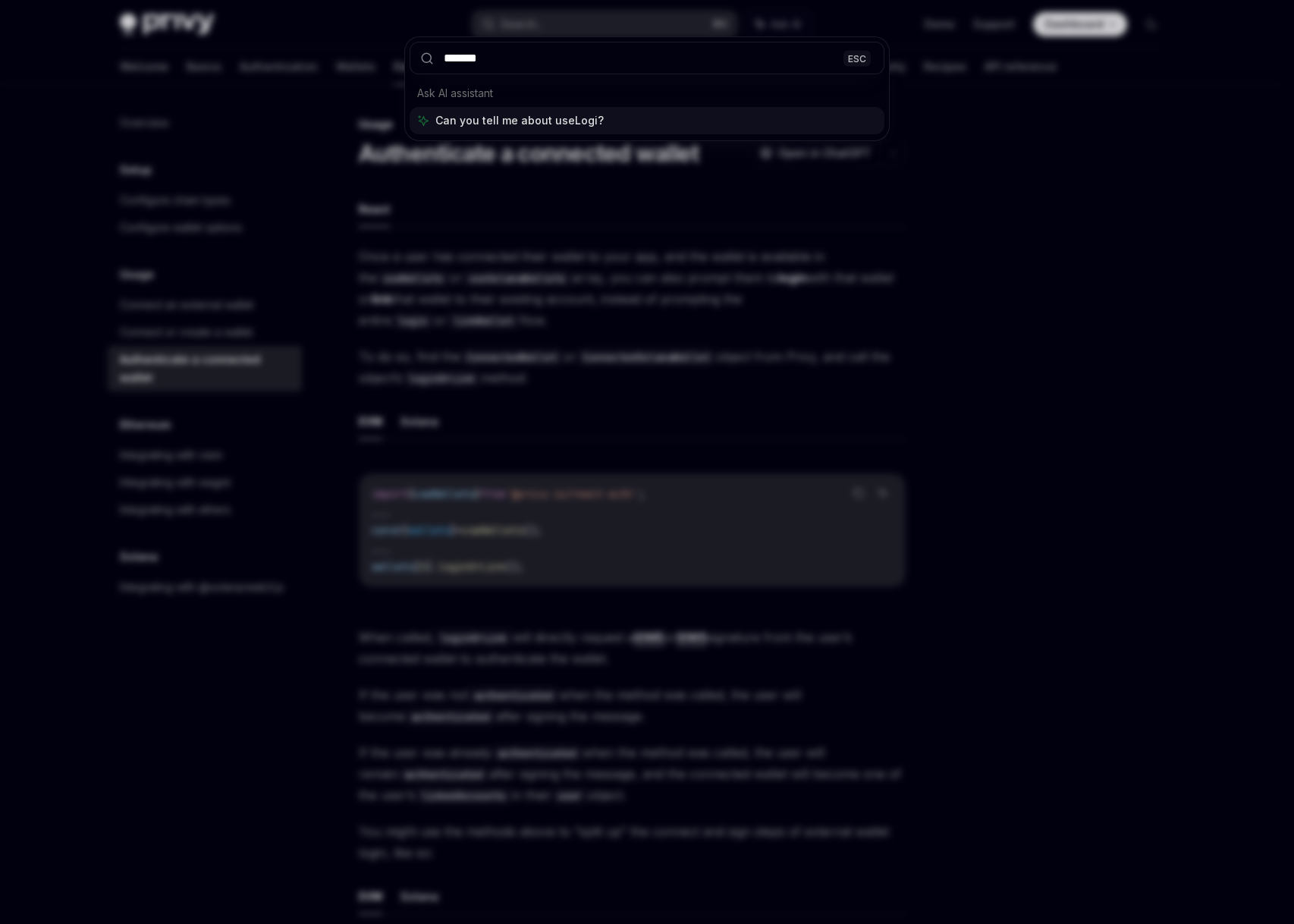
type input "********"
type input "**********"
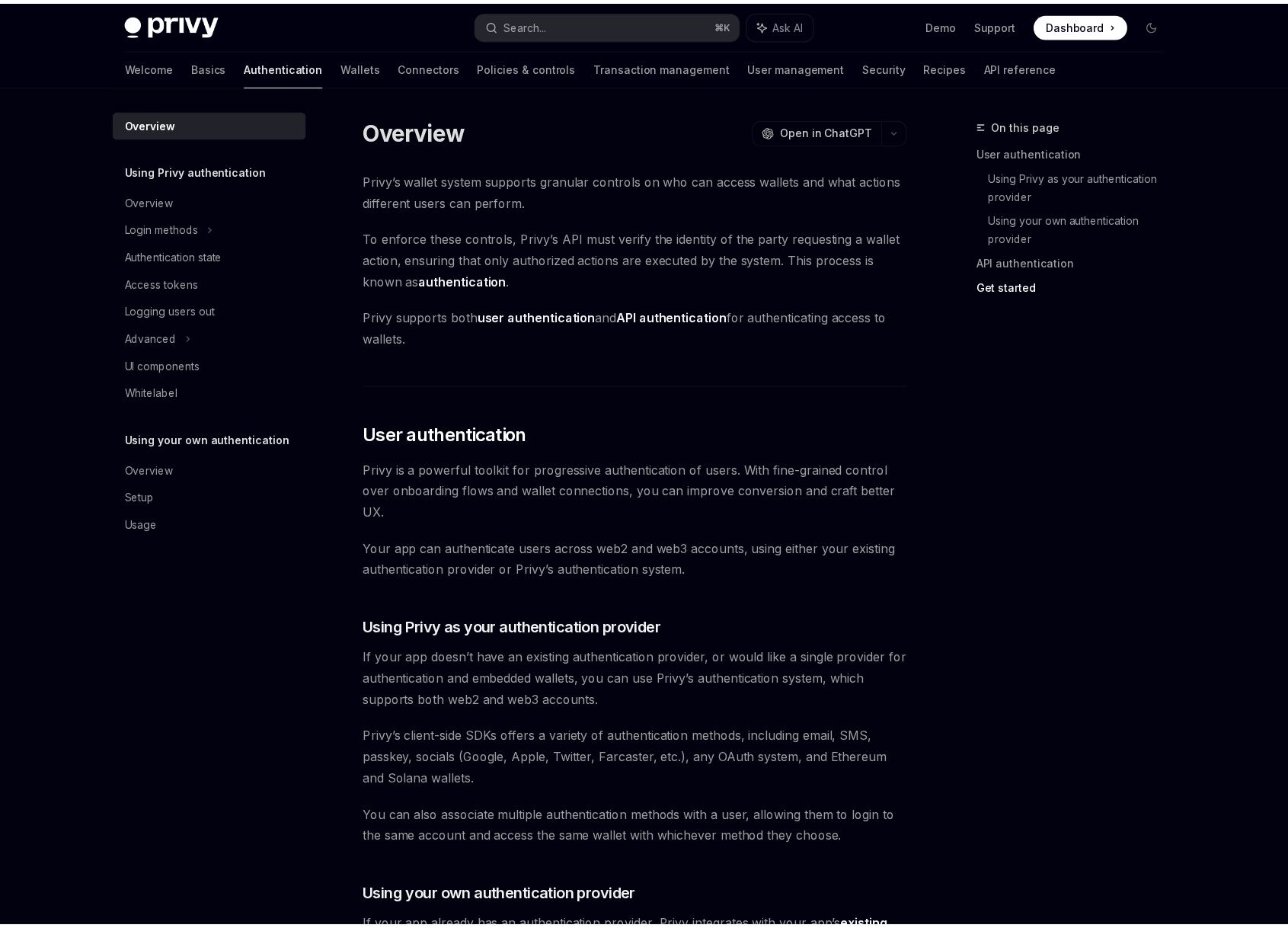
scroll to position [985, 0]
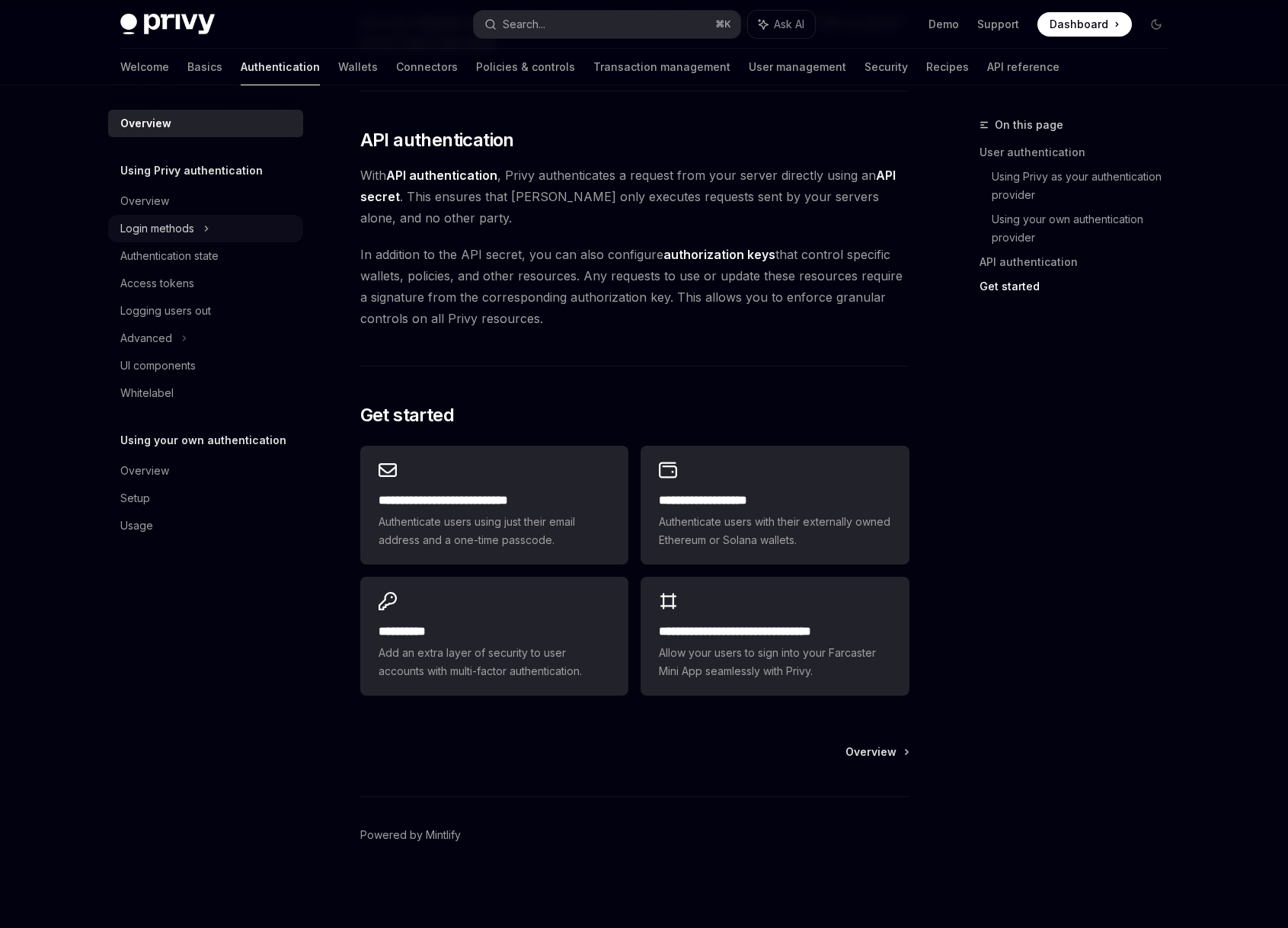
click at [195, 224] on div "Login methods" at bounding box center [205, 228] width 195 height 27
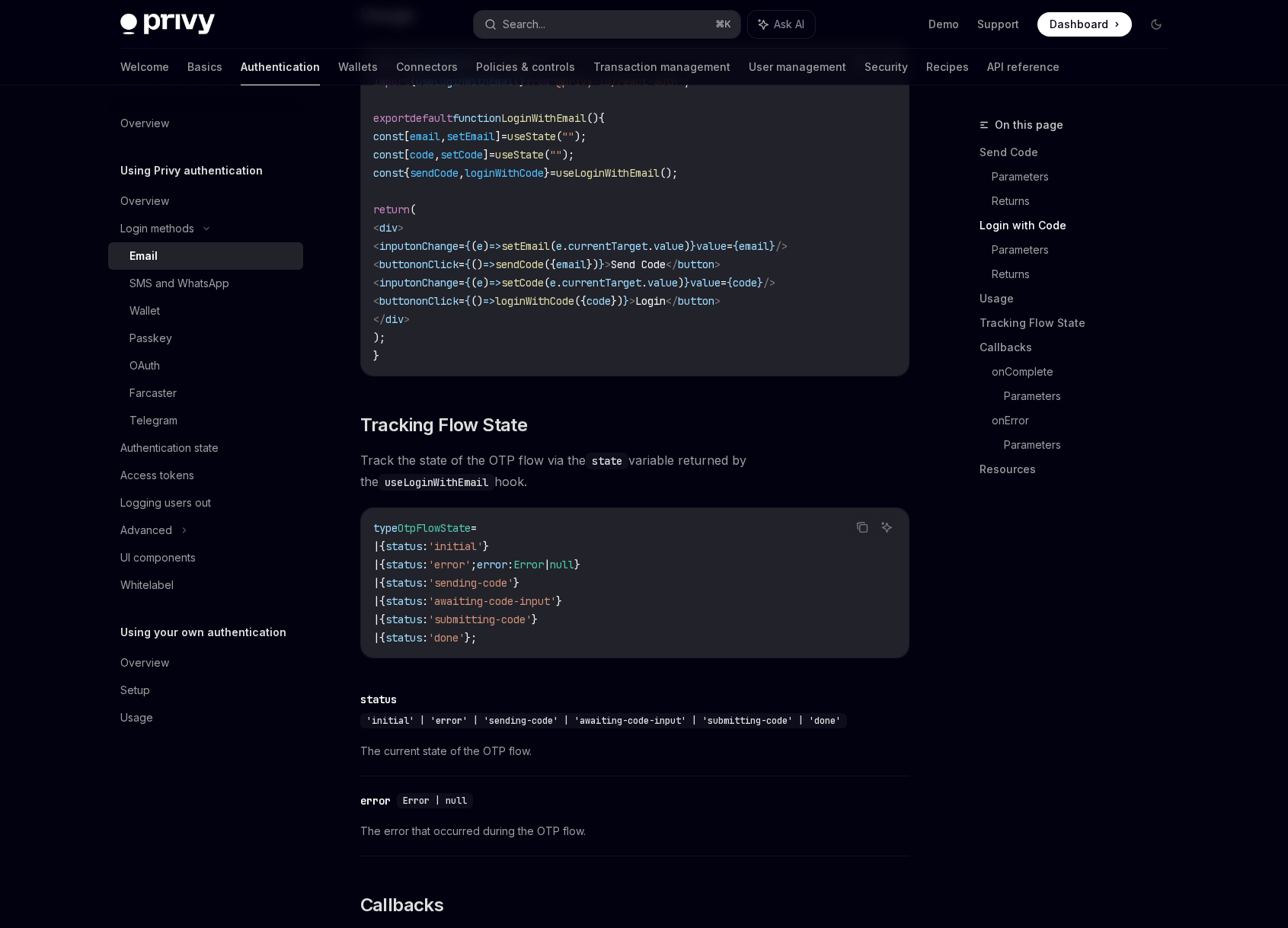
scroll to position [2042, 0]
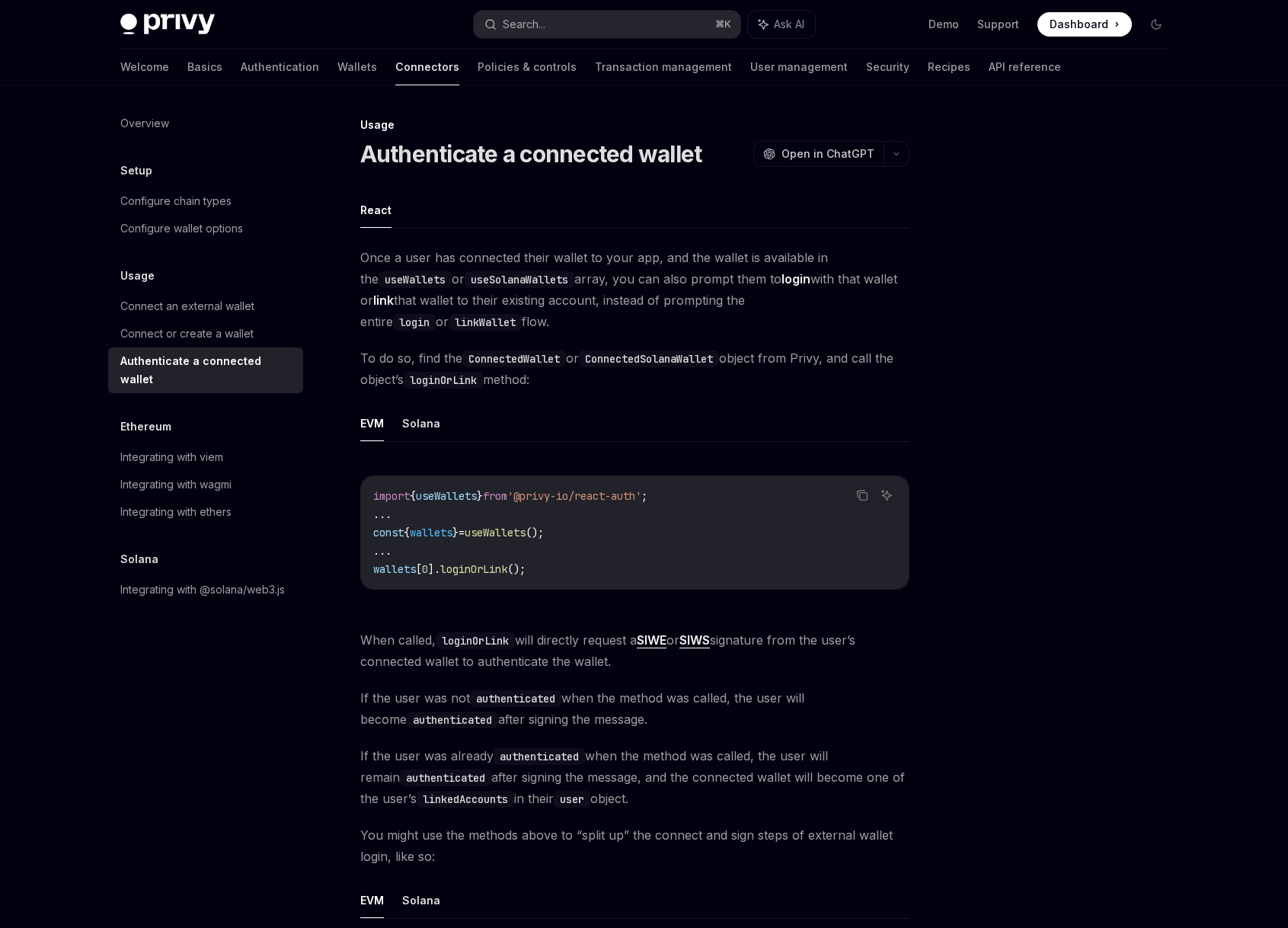
click at [1036, 241] on div at bounding box center [1065, 521] width 232 height 813
click at [237, 311] on div "Connect an external wallet" at bounding box center [187, 306] width 134 height 18
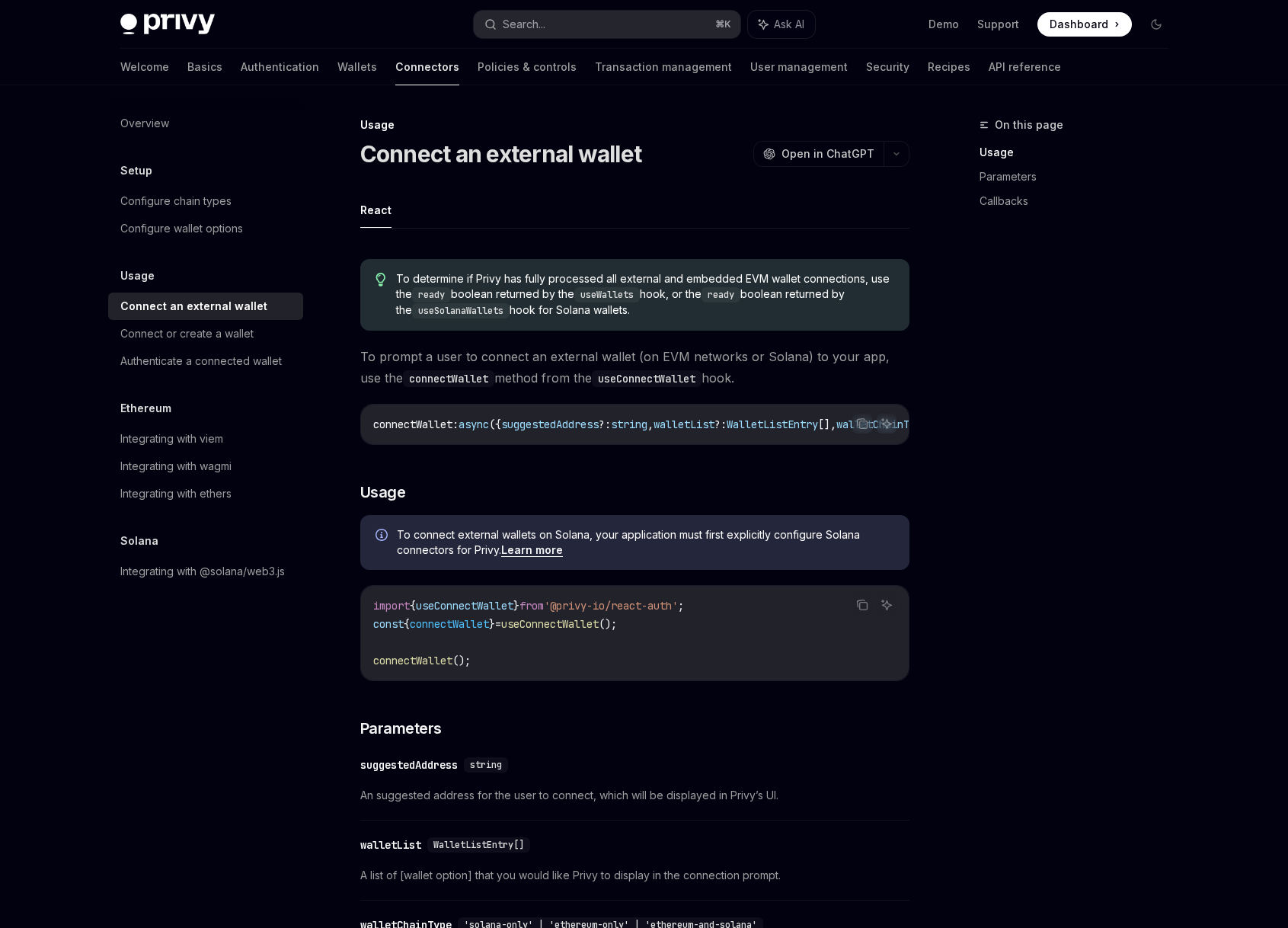
drag, startPoint x: 985, startPoint y: 532, endPoint x: 962, endPoint y: 529, distance: 23.2
click at [984, 532] on div "On this page Usage Parameters Callbacks" at bounding box center [1065, 521] width 232 height 813
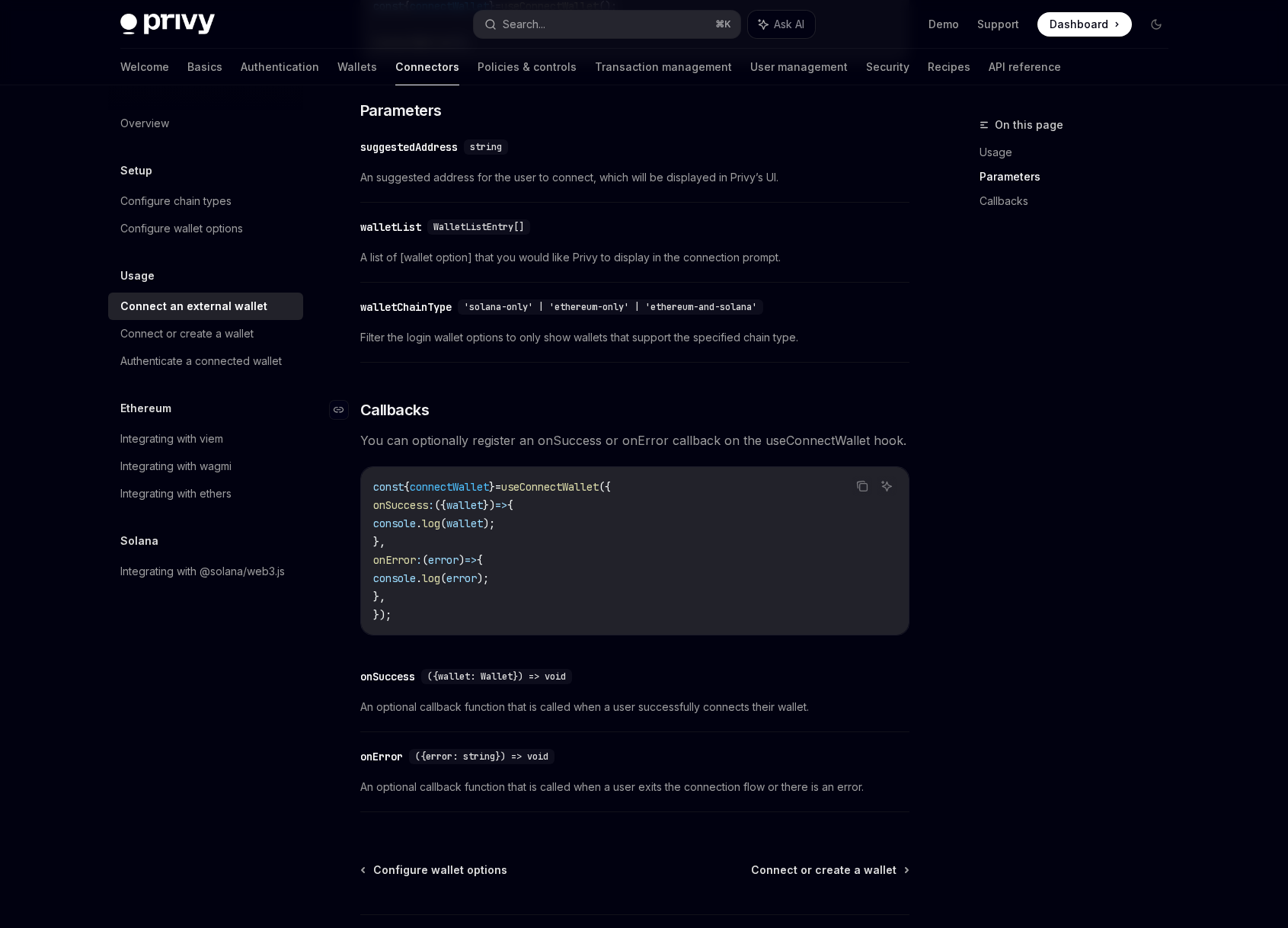
scroll to position [742, 0]
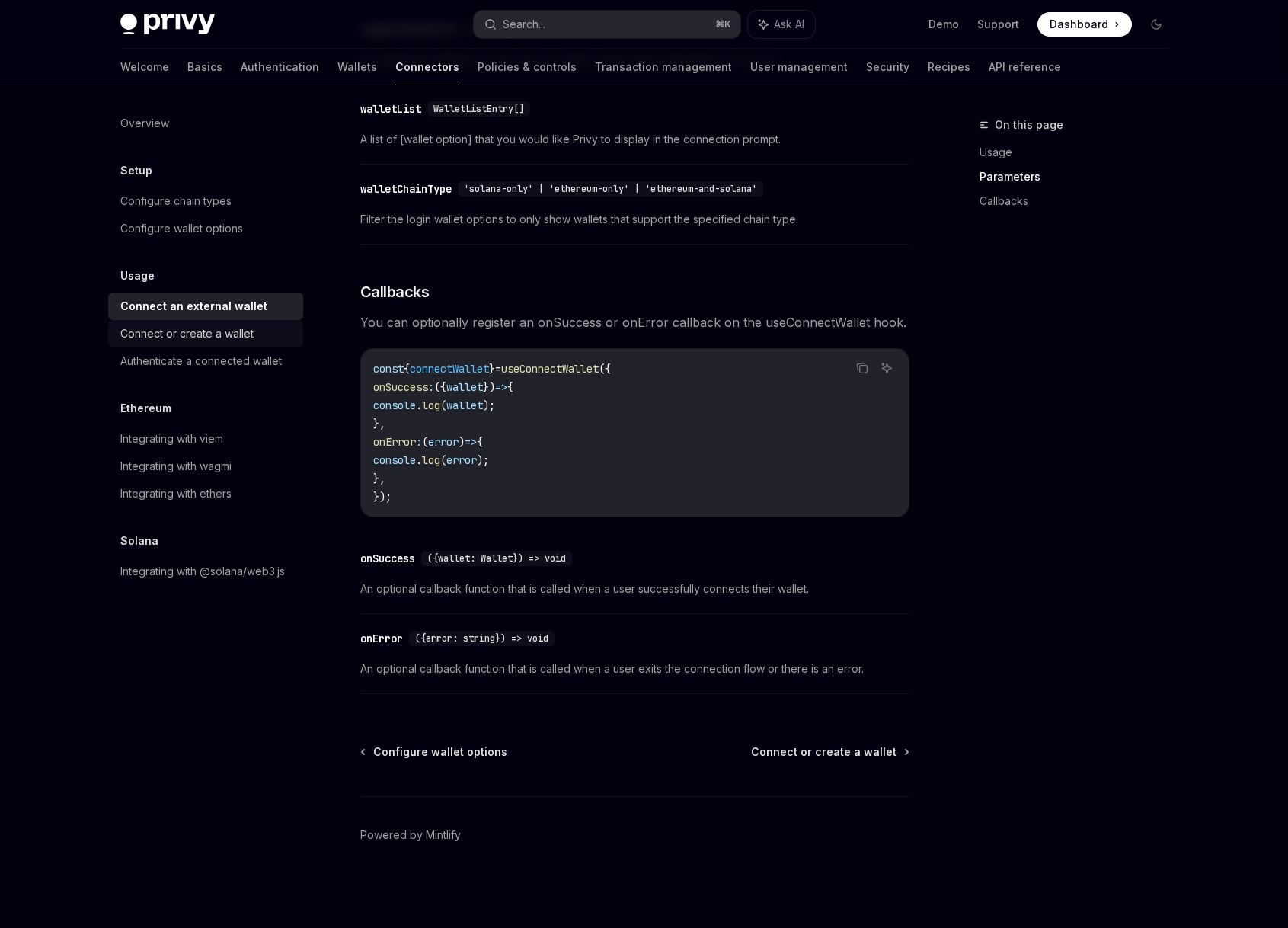
click at [244, 331] on div "Connect or create a wallet" at bounding box center [186, 333] width 133 height 18
type textarea "*"
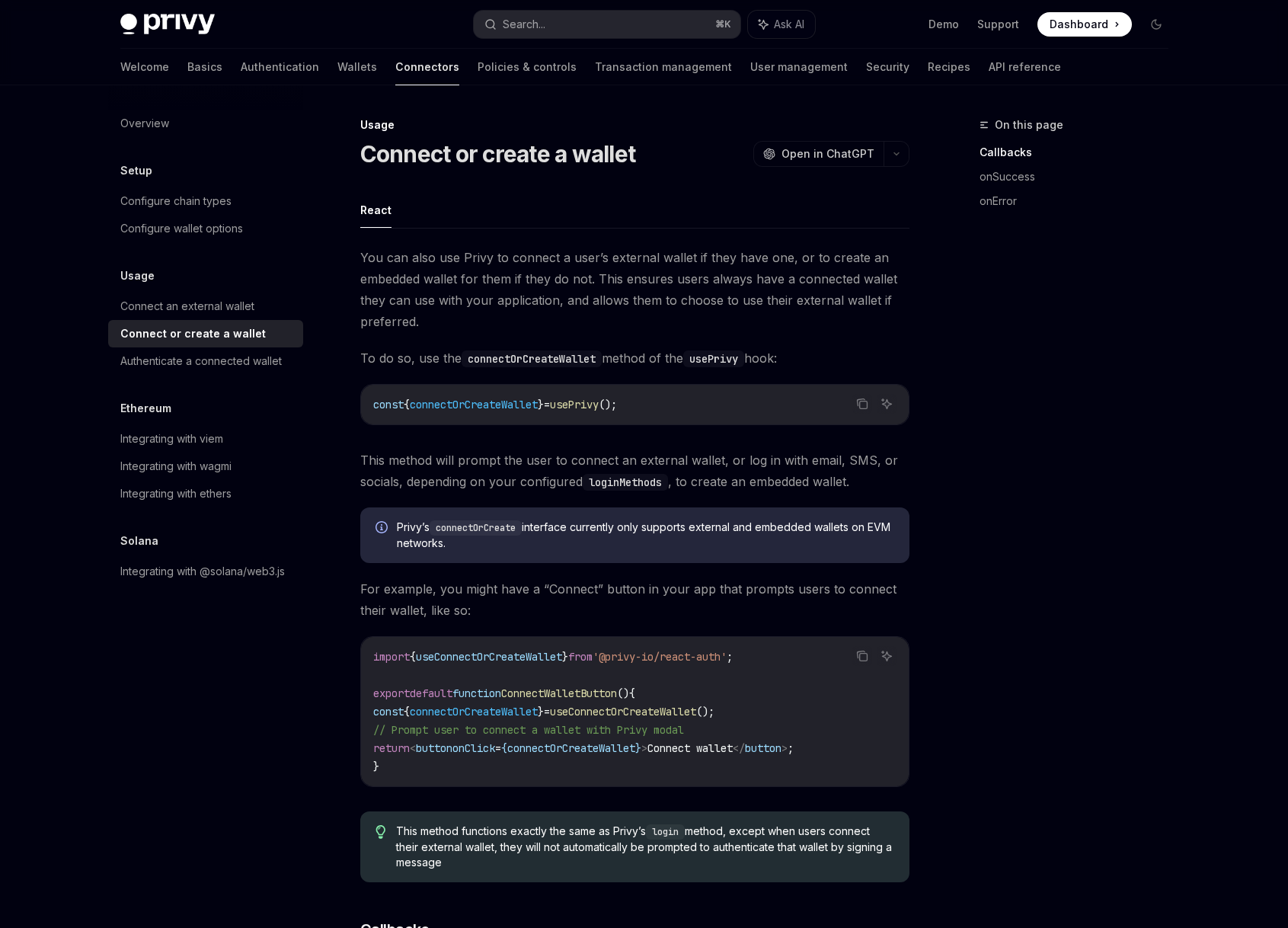
click at [989, 433] on div "On this page Callbacks onSuccess onError" at bounding box center [1065, 521] width 232 height 813
click at [825, 527] on span "Privy’s connectOrCreate interface currently only supports external and embedded…" at bounding box center [646, 534] width 497 height 31
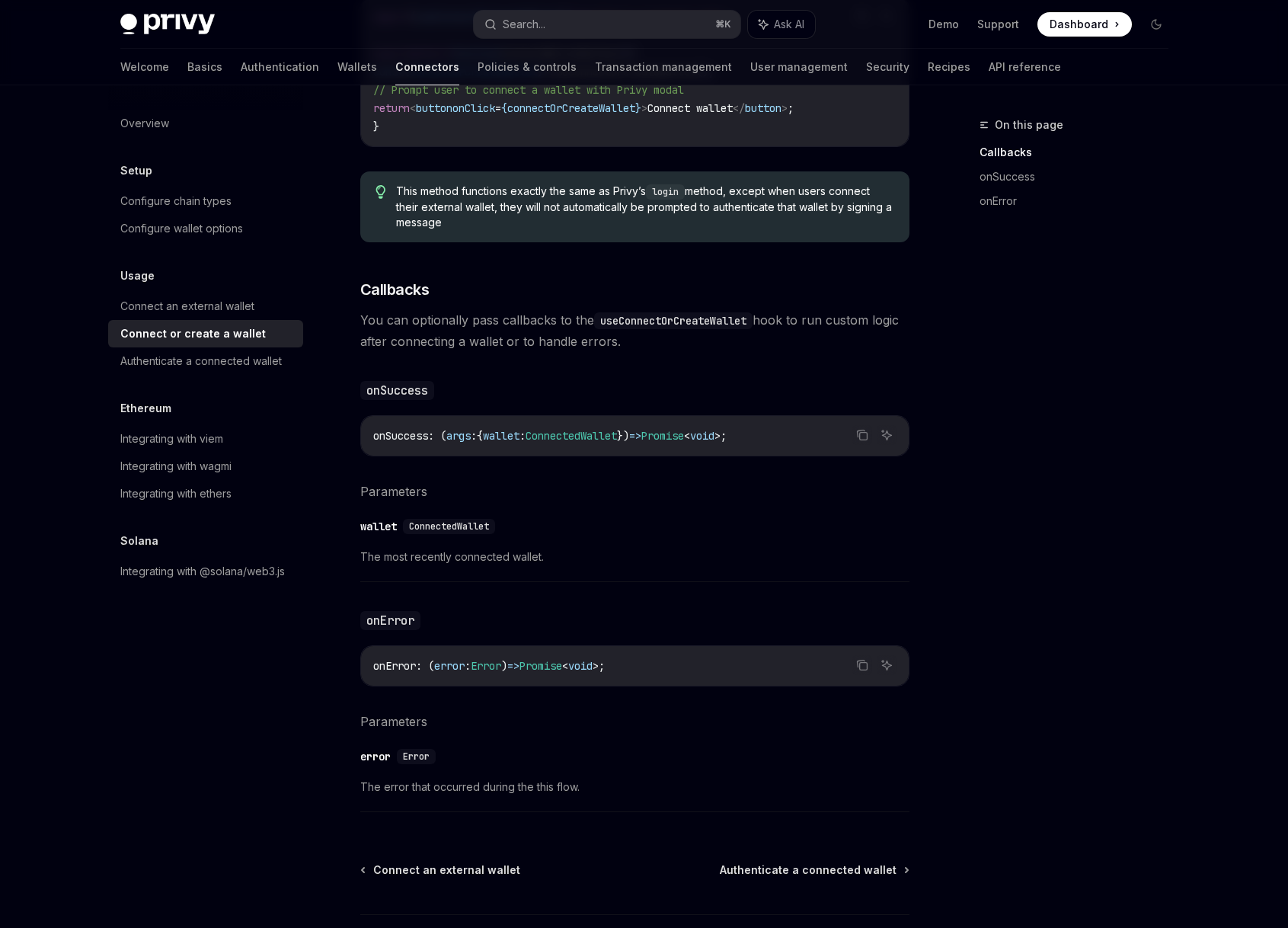
scroll to position [624, 0]
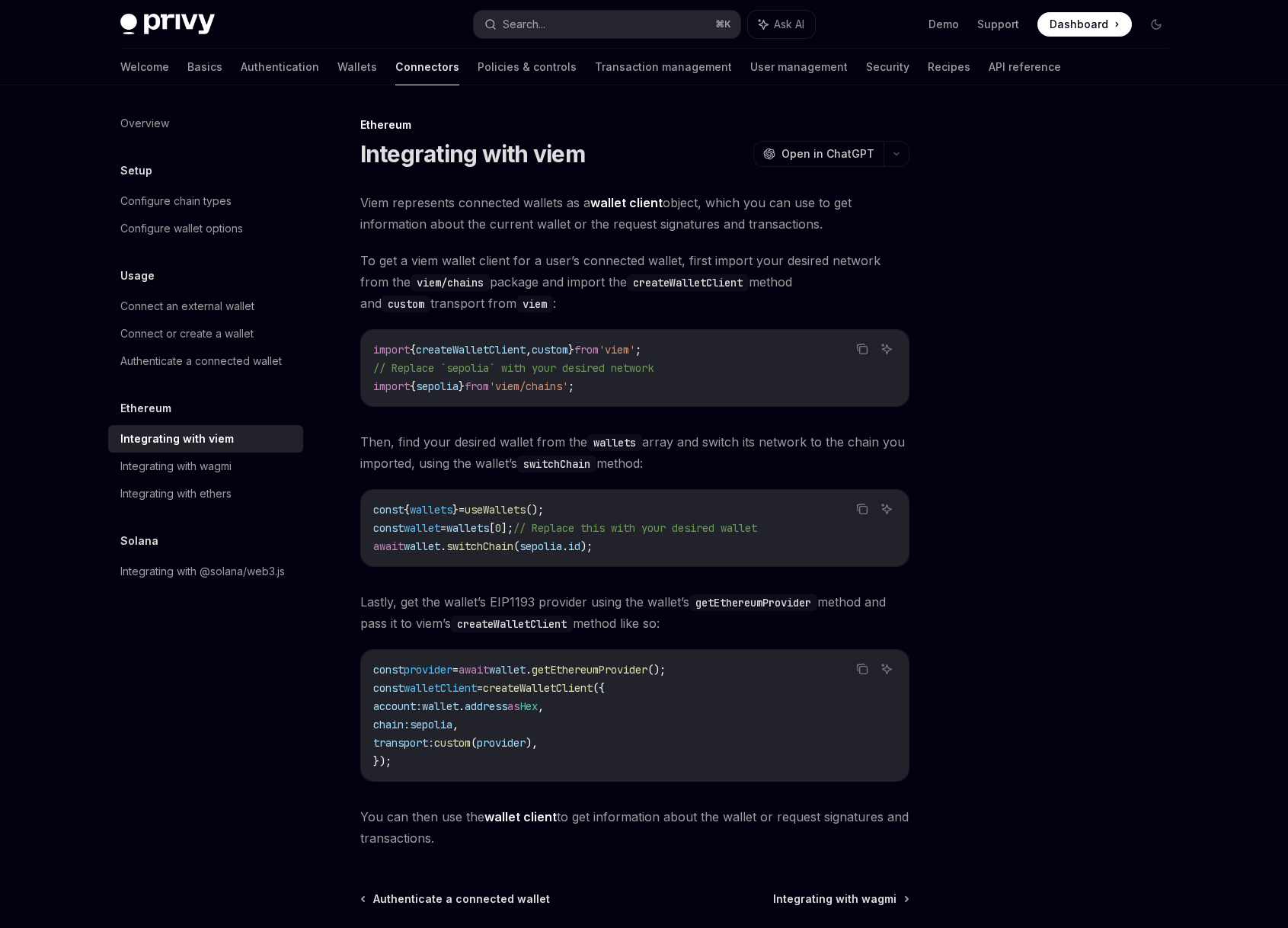
click at [1018, 307] on div at bounding box center [1065, 521] width 232 height 813
click at [618, 23] on button "Search... ⌘ K" at bounding box center [607, 24] width 267 height 27
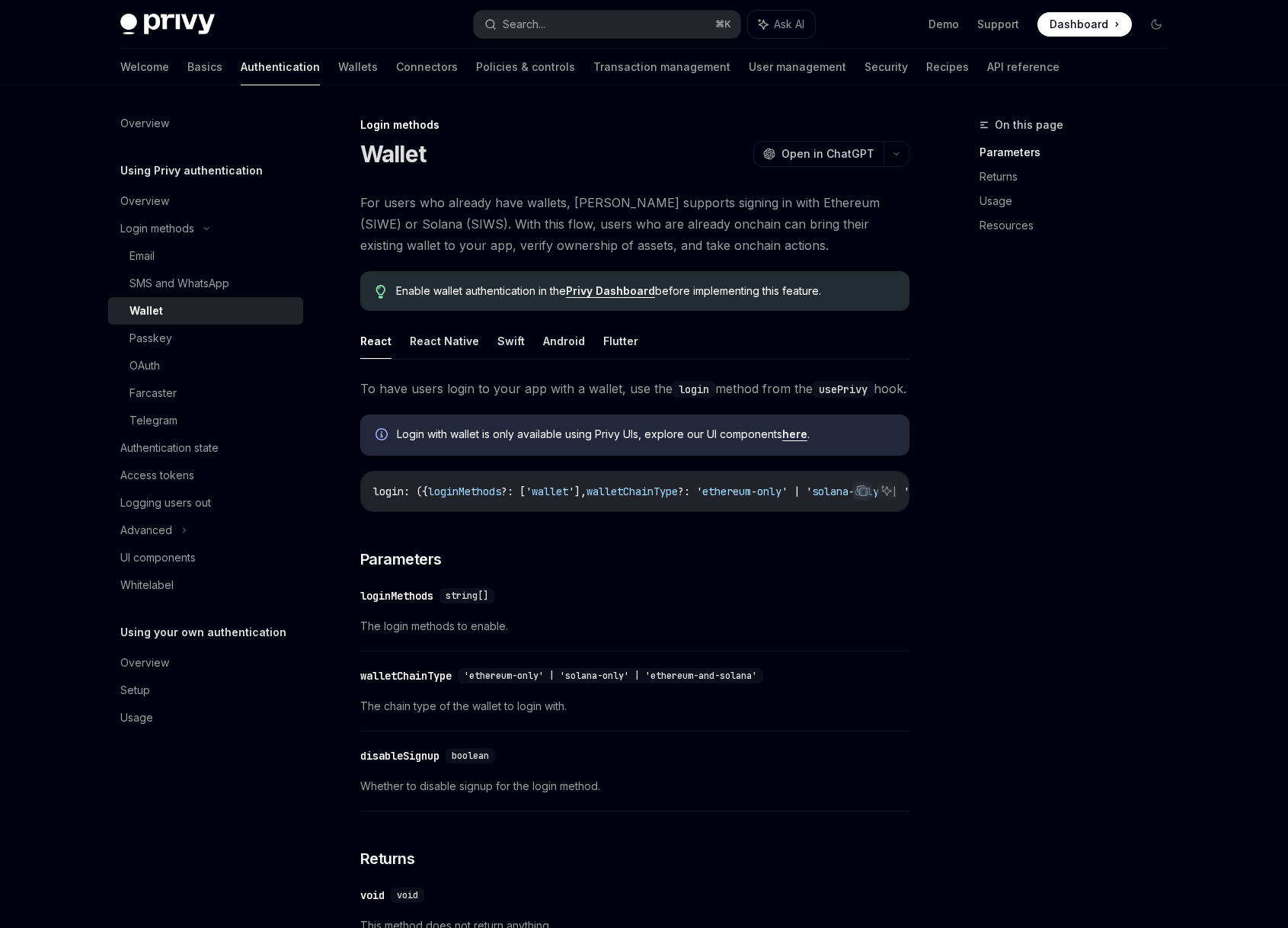
click at [1071, 399] on div "On this page Parameters Returns Usage Resources" at bounding box center [1065, 521] width 232 height 813
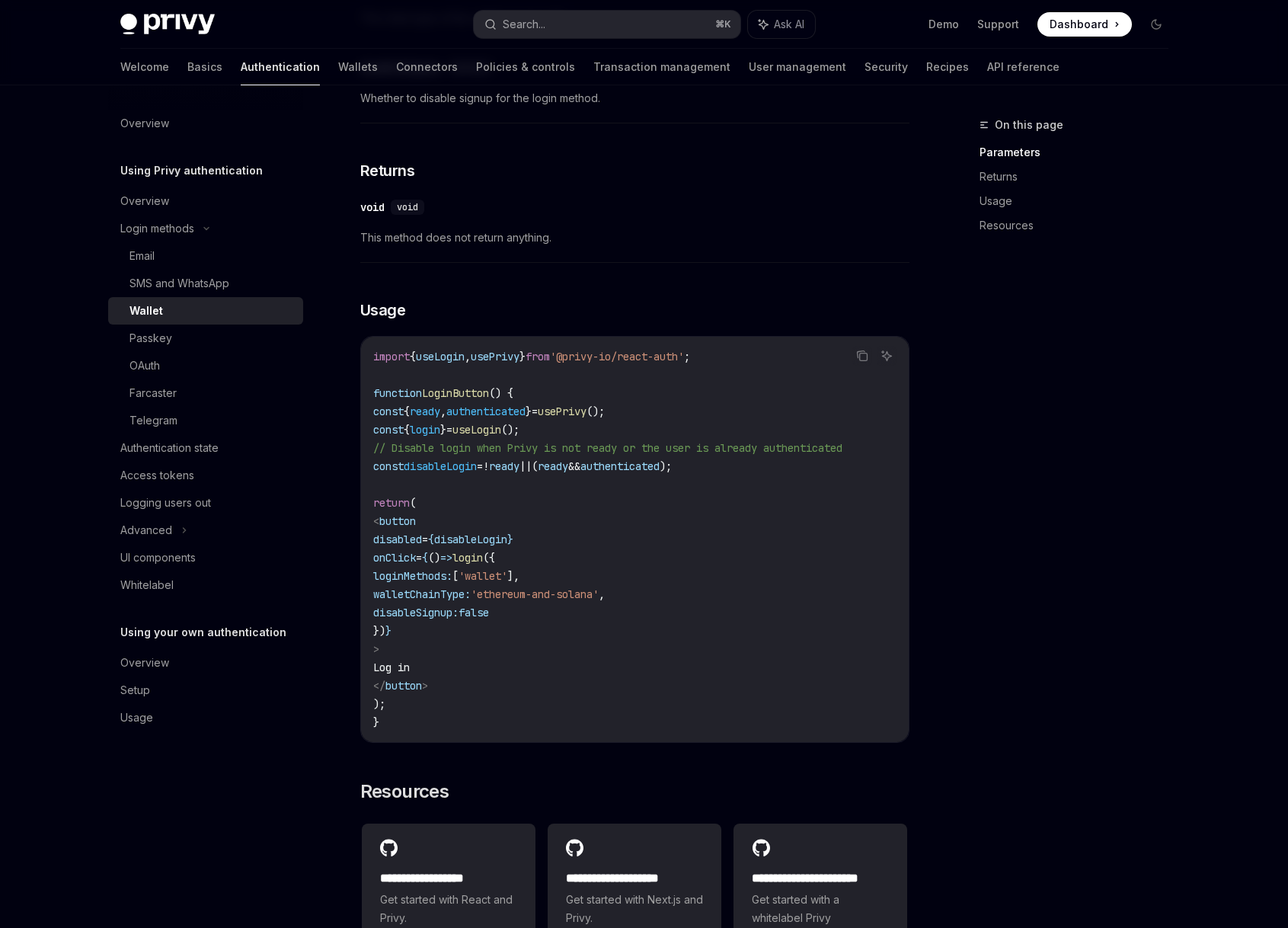
scroll to position [782, 0]
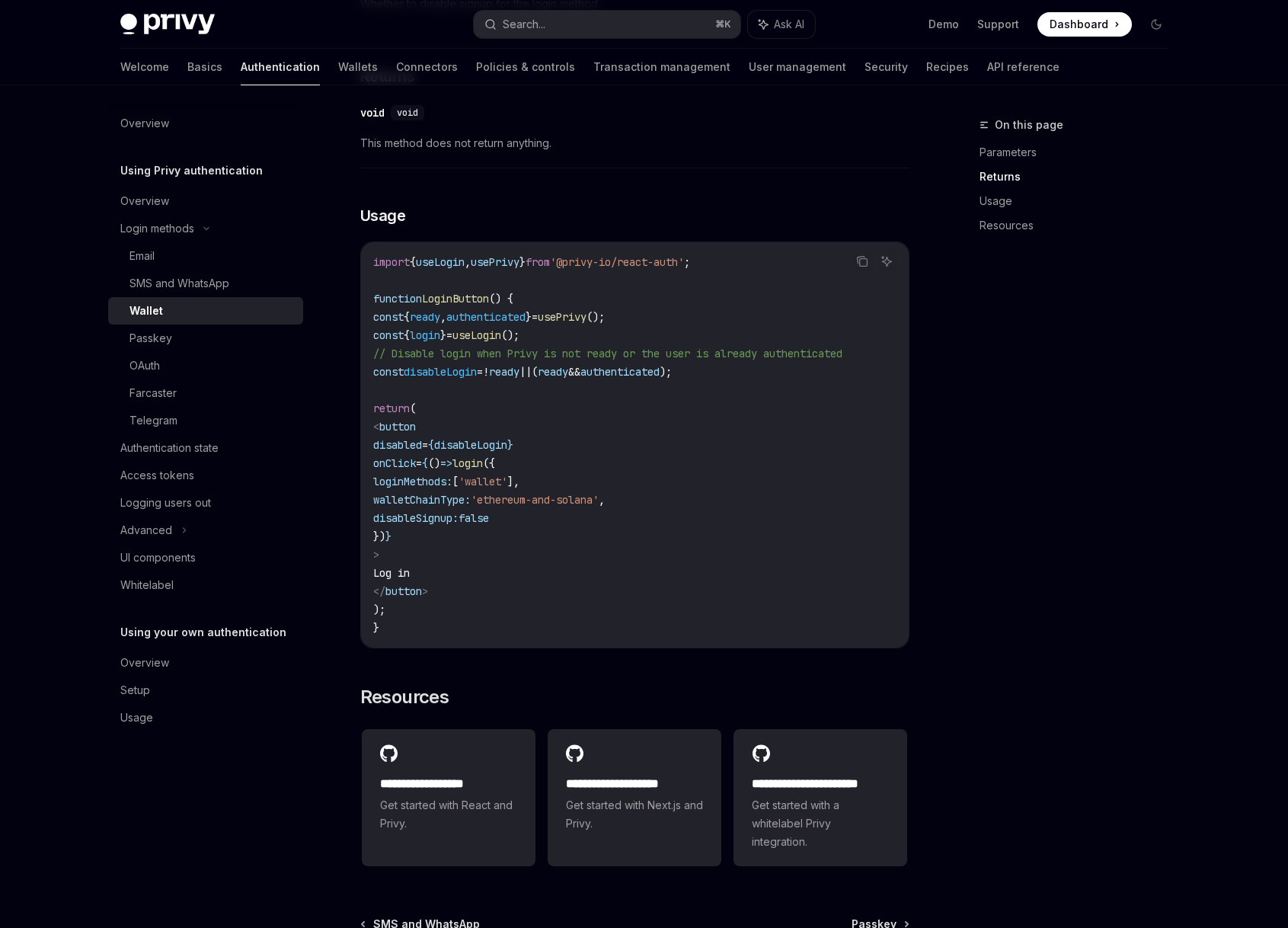
click at [459, 525] on span "disableSignup:" at bounding box center [416, 518] width 85 height 13
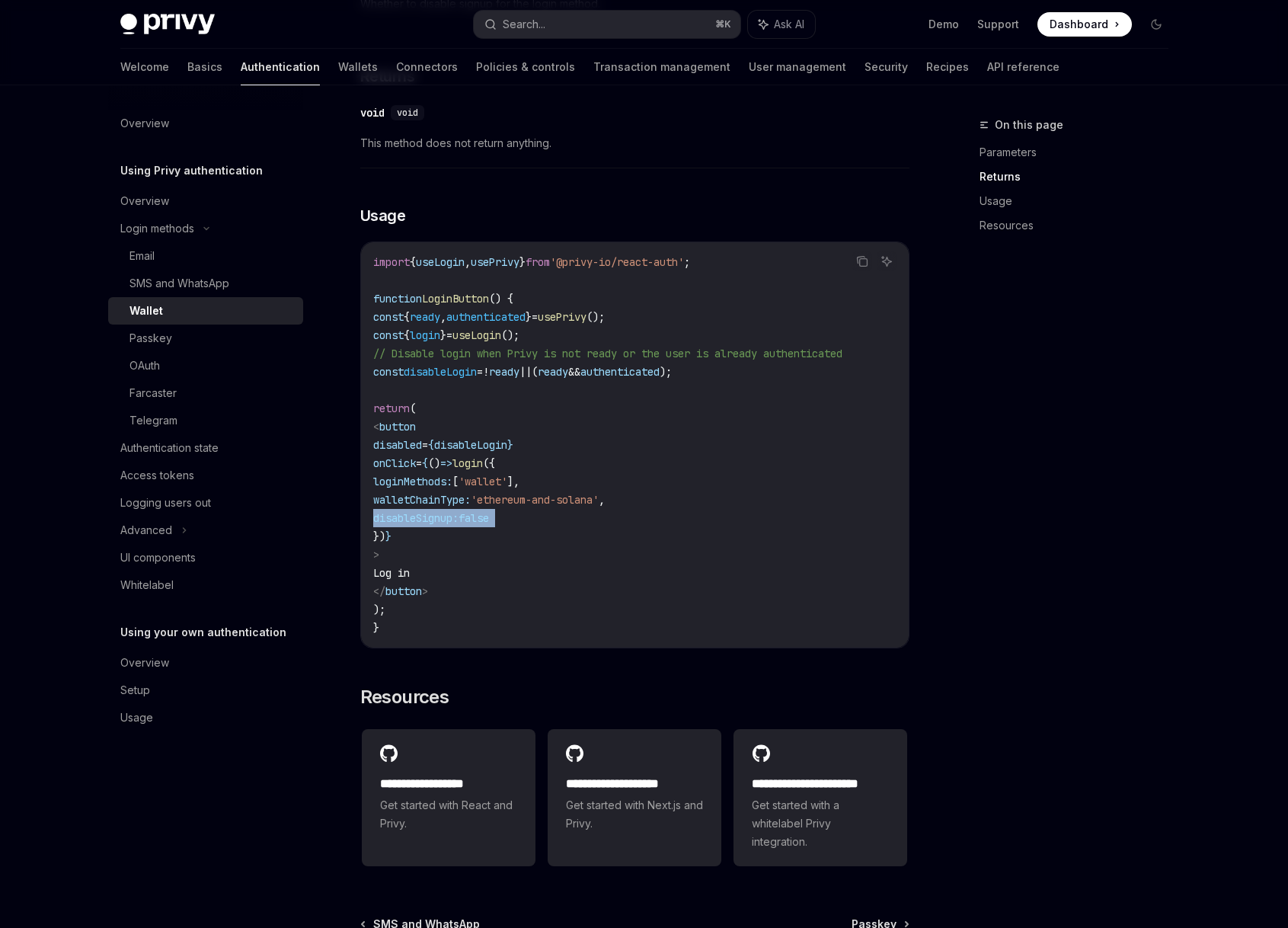
click at [459, 525] on span "disableSignup:" at bounding box center [416, 518] width 85 height 13
click at [715, 536] on code "import { useLogin , usePrivy } from '@privy-io/react-auth' ; function LoginButt…" at bounding box center [635, 445] width 523 height 384
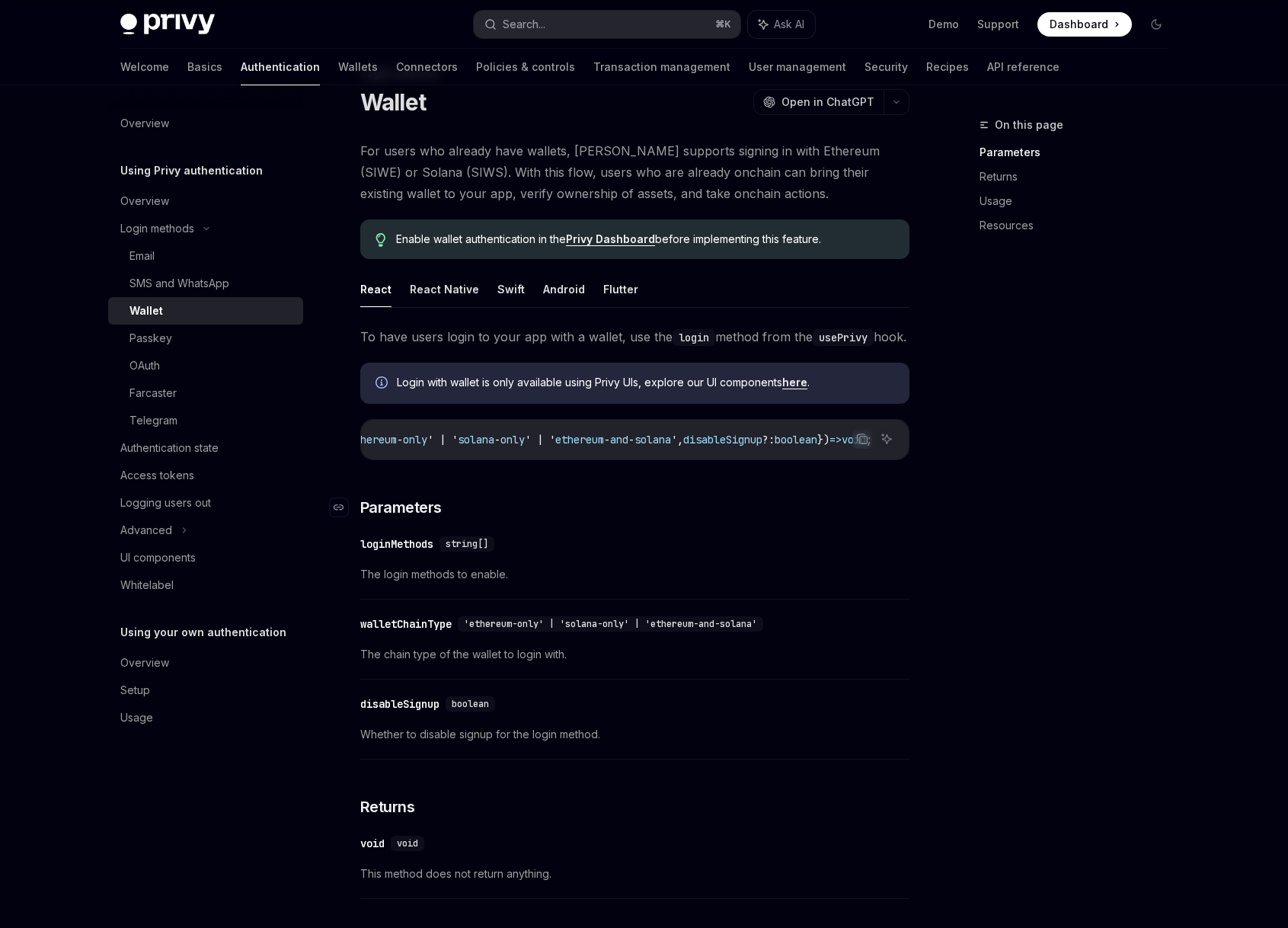
scroll to position [0, 0]
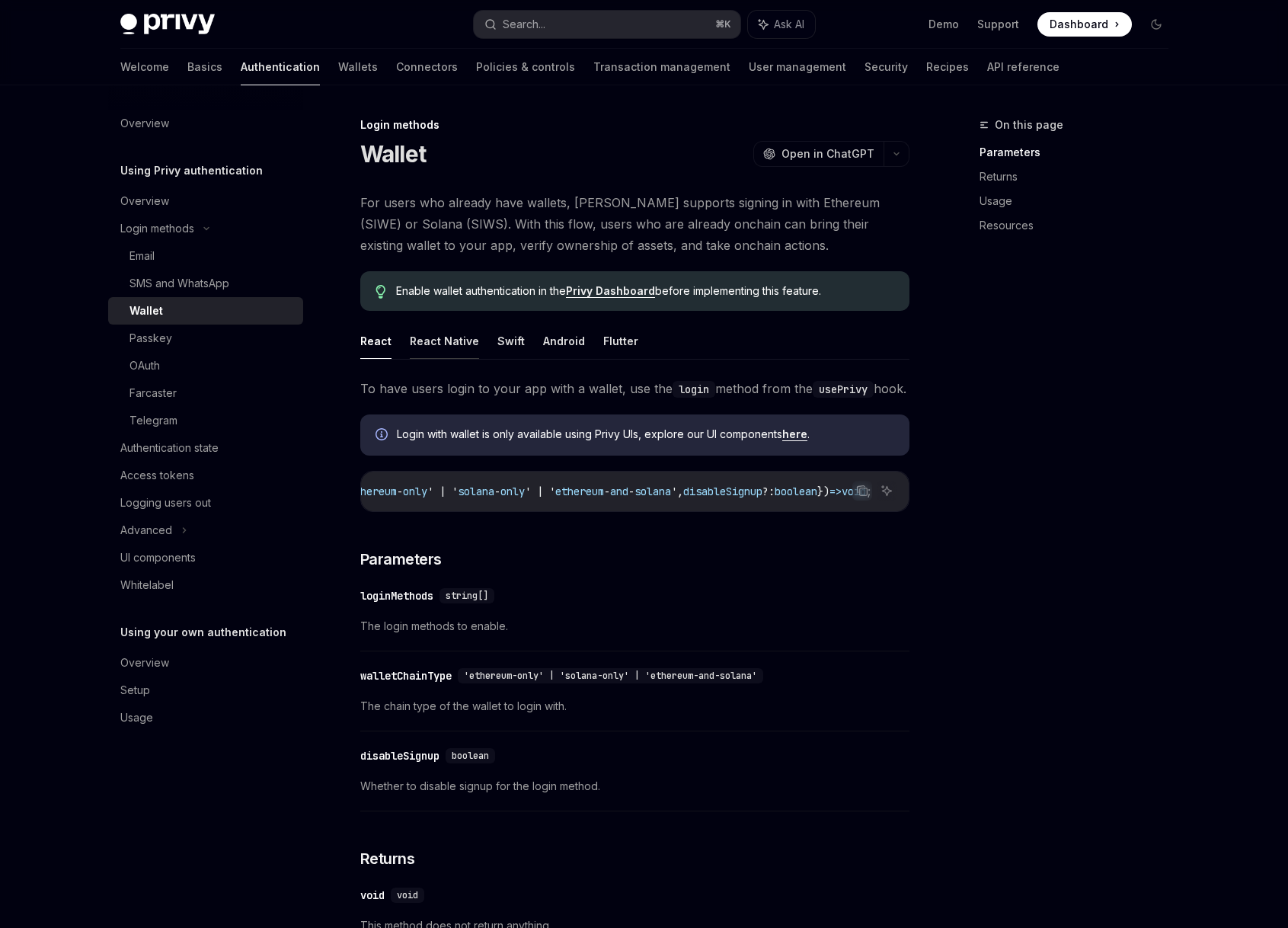
click at [454, 343] on button "React Native" at bounding box center [444, 341] width 69 height 36
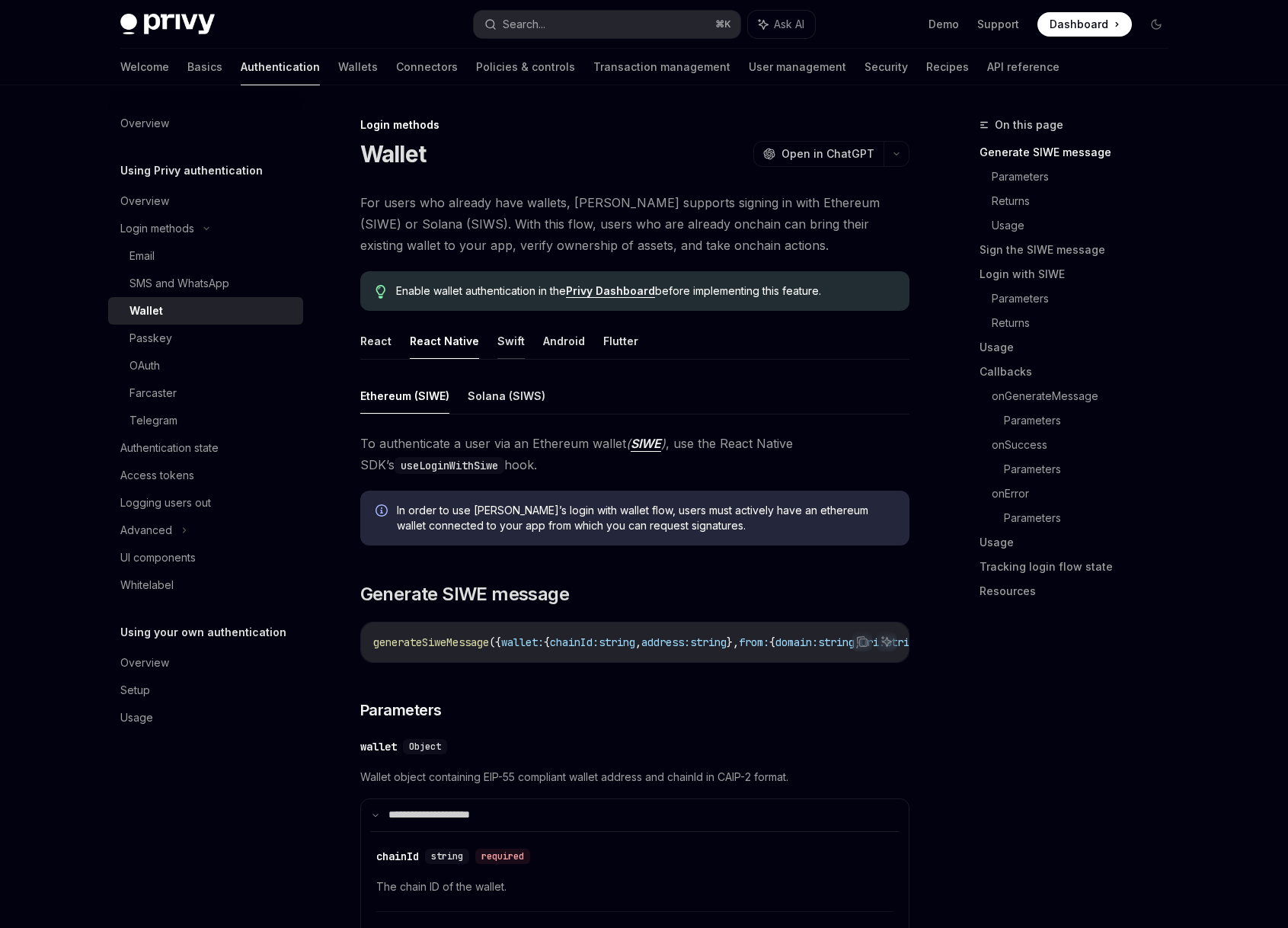
click at [513, 341] on button "Swift" at bounding box center [511, 341] width 27 height 36
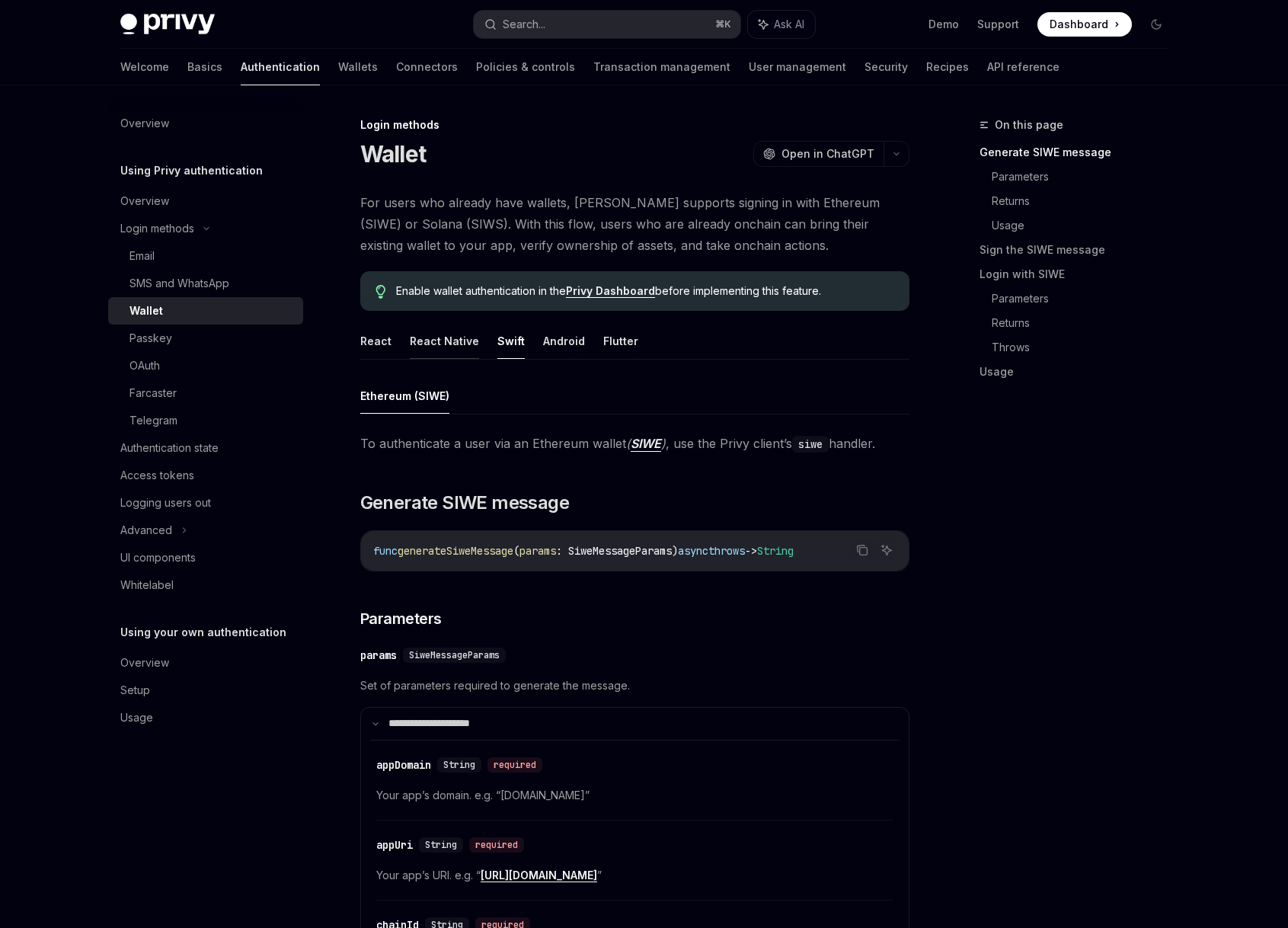
click at [462, 341] on button "React Native" at bounding box center [444, 341] width 69 height 36
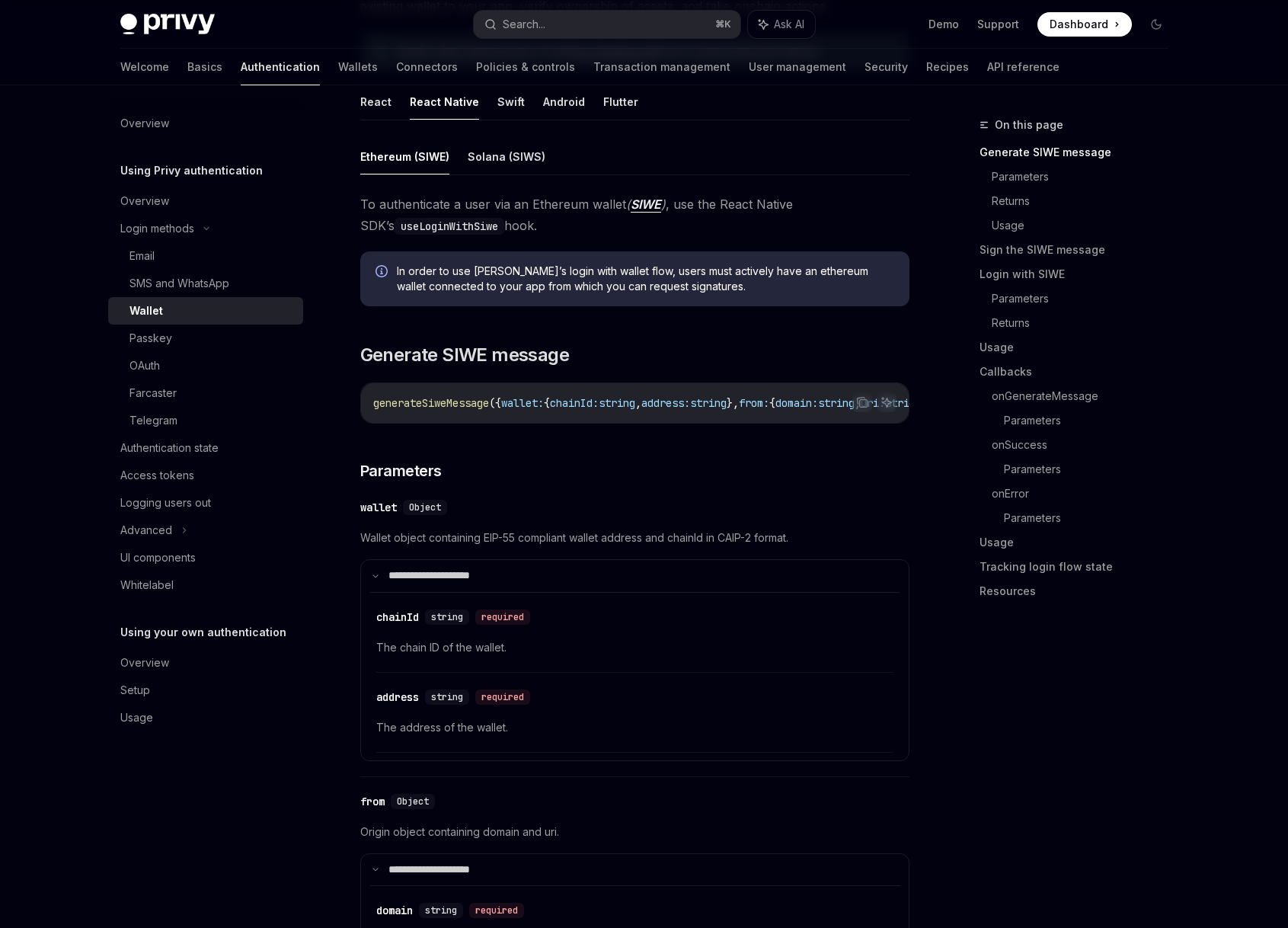
scroll to position [148, 0]
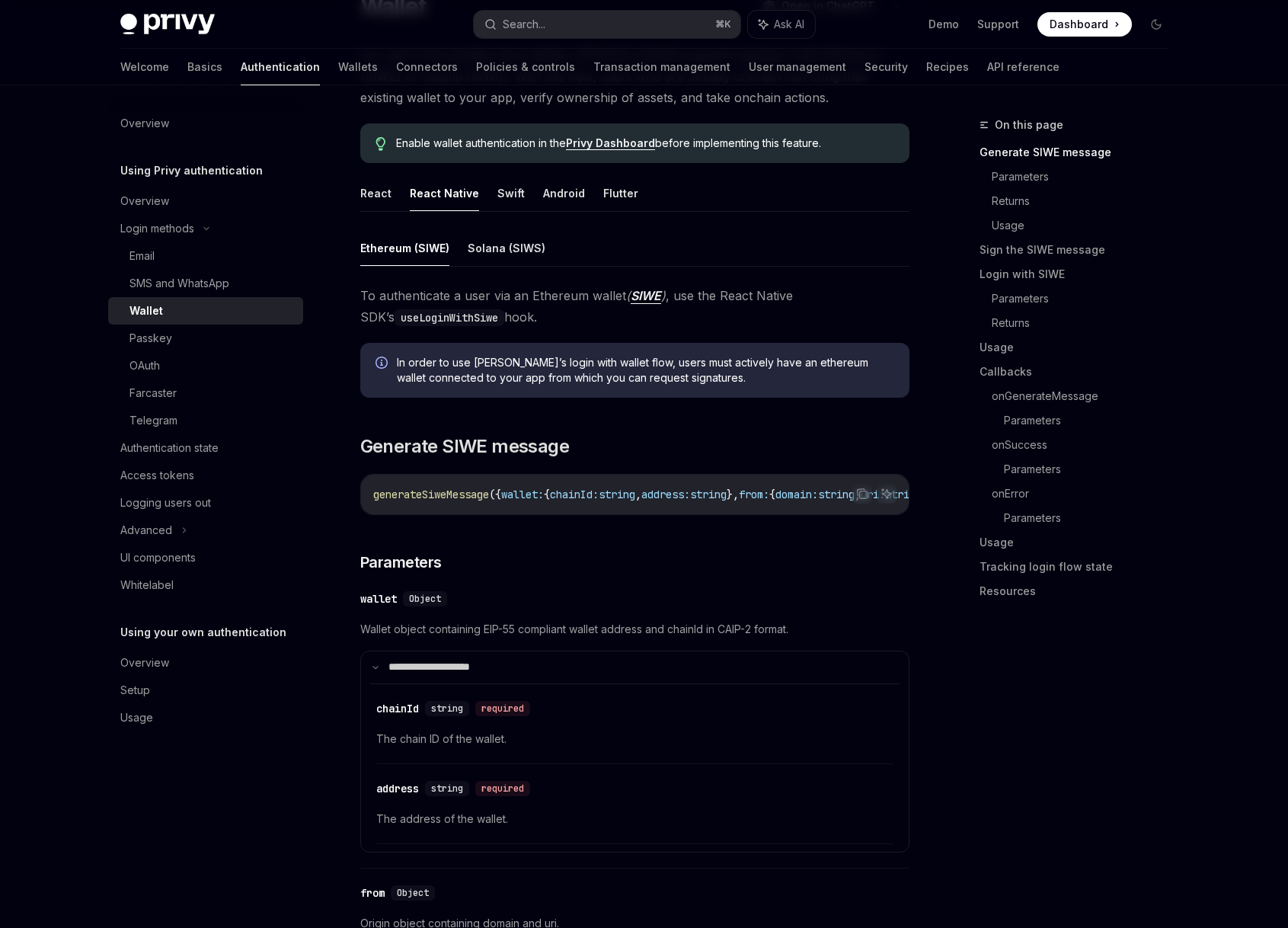
click at [374, 190] on button "React" at bounding box center [375, 193] width 31 height 36
type textarea "*"
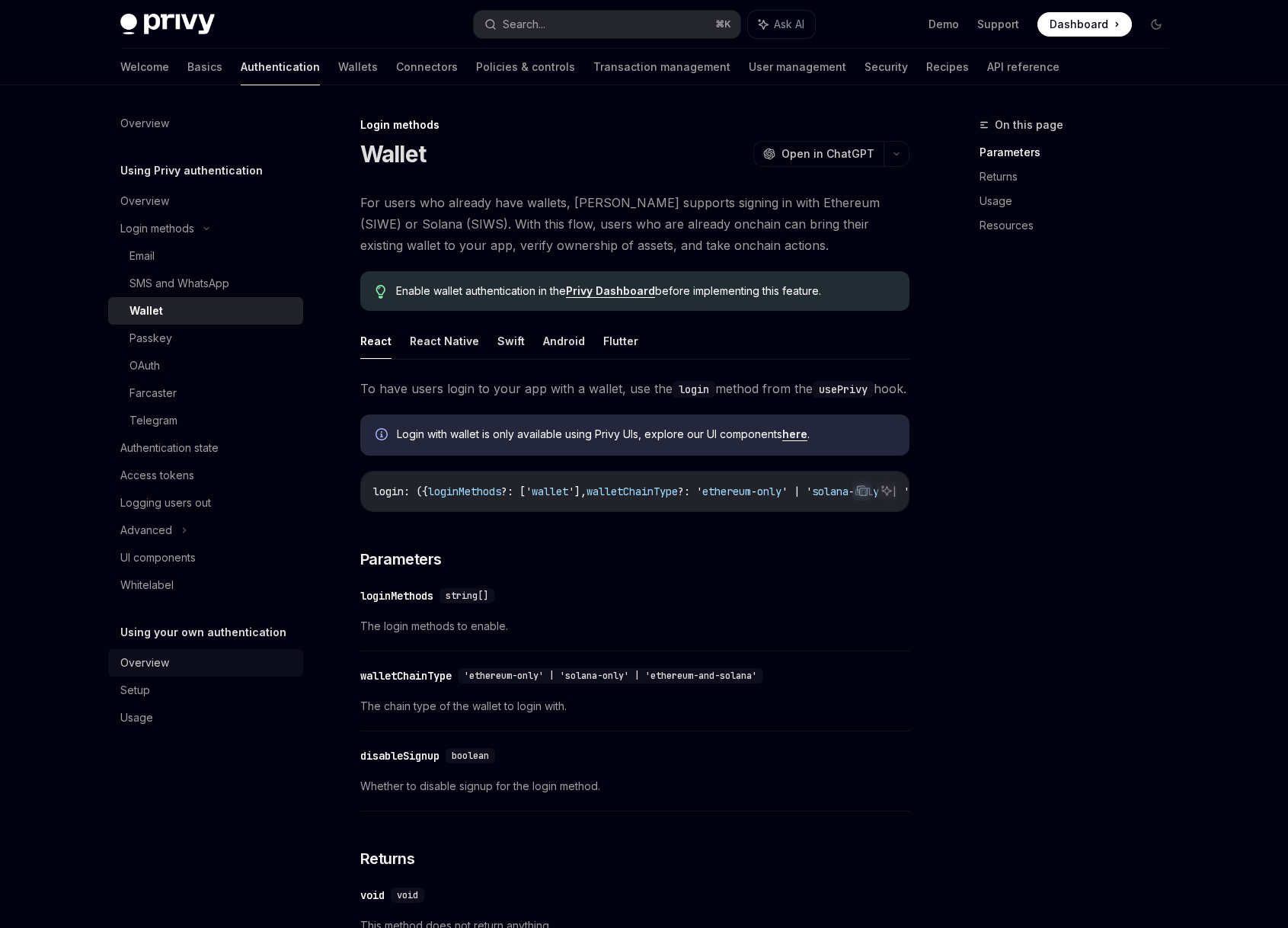
scroll to position [676, 0]
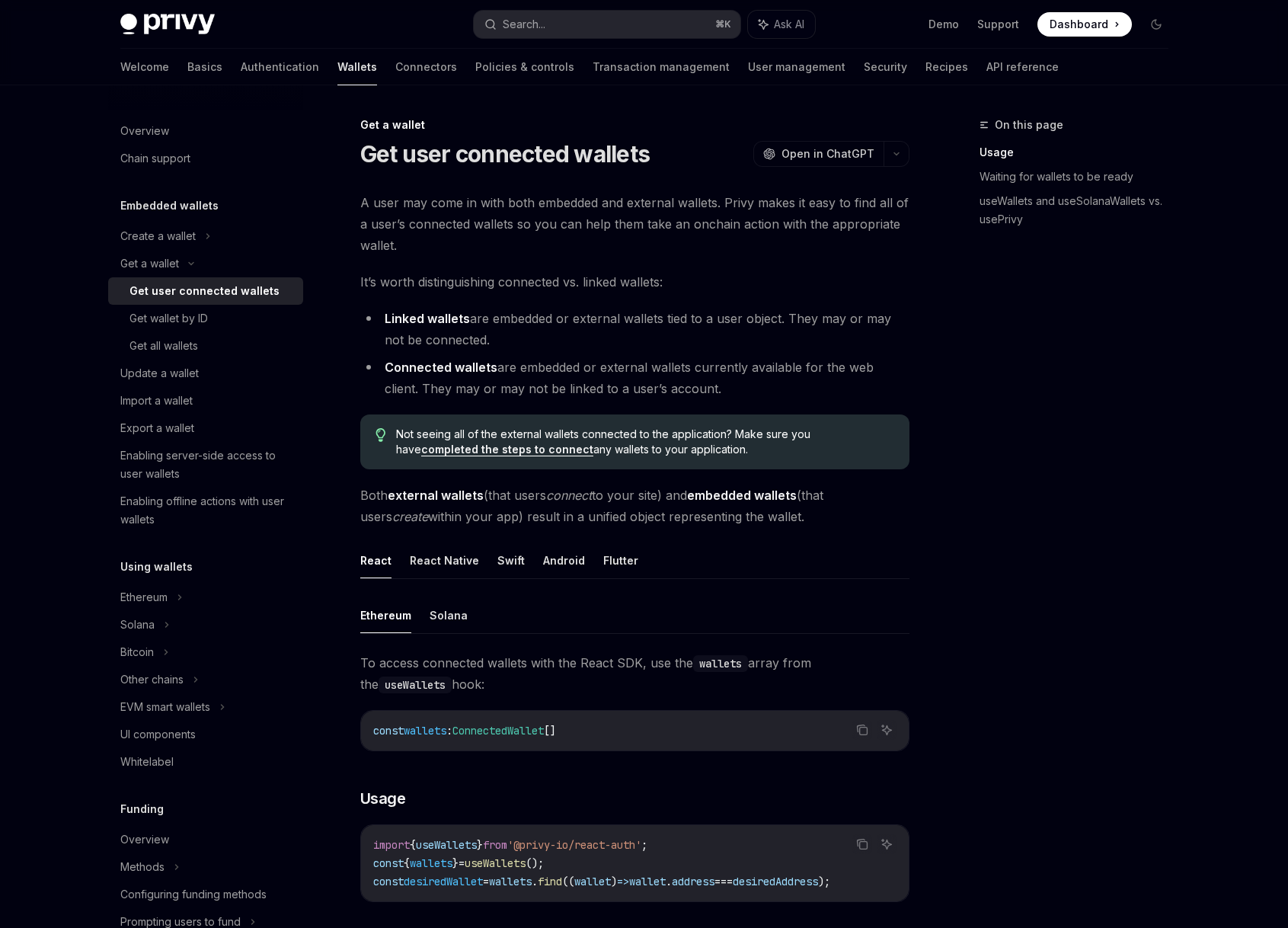
click at [961, 519] on div "On this page Usage Waiting for wallets to be ready useWallets and useSolanaWall…" at bounding box center [1065, 521] width 232 height 813
click at [562, 36] on button "Search... ⌘ K" at bounding box center [607, 24] width 267 height 27
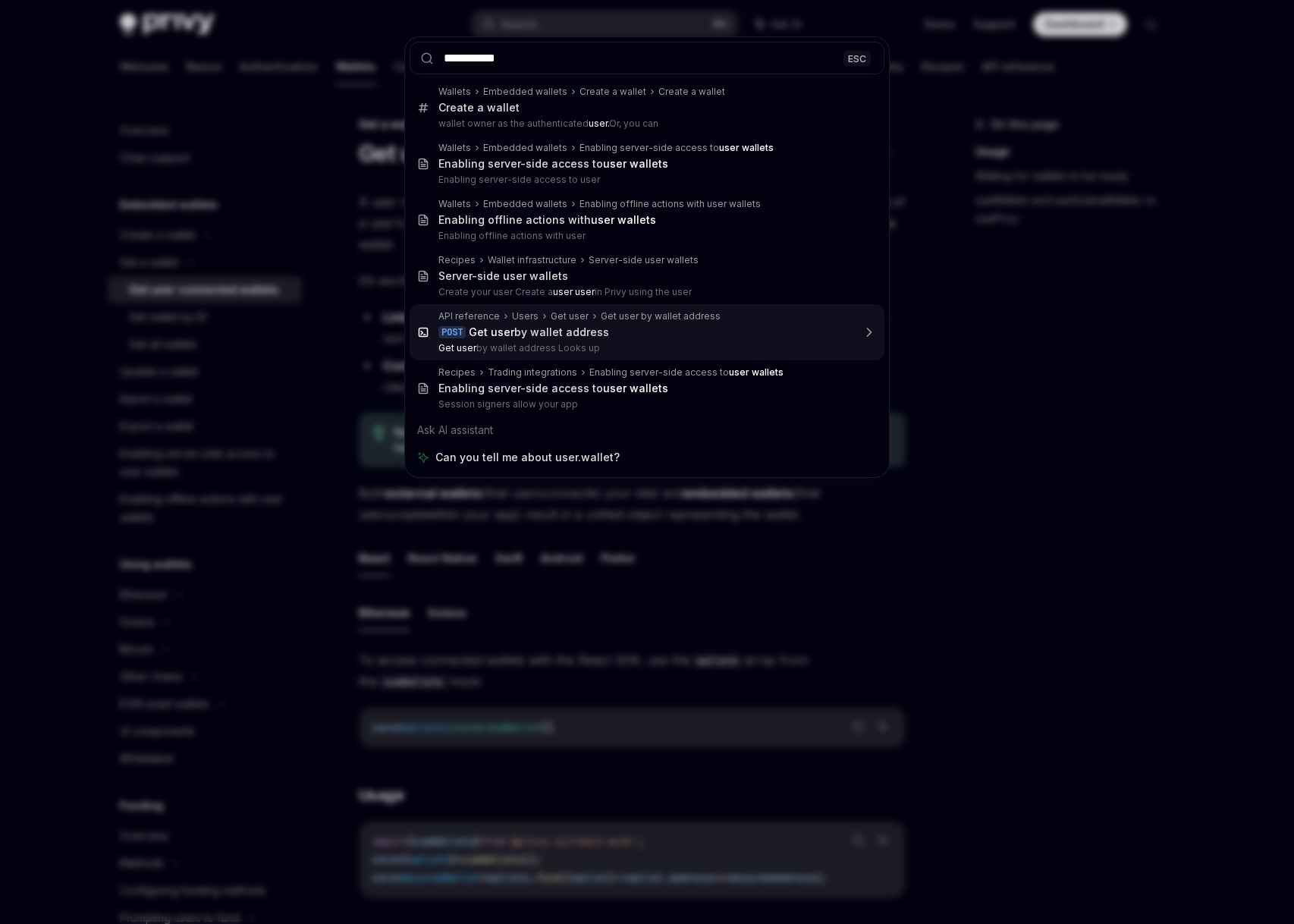
type input "**********"
